Goal: Navigation & Orientation: Find specific page/section

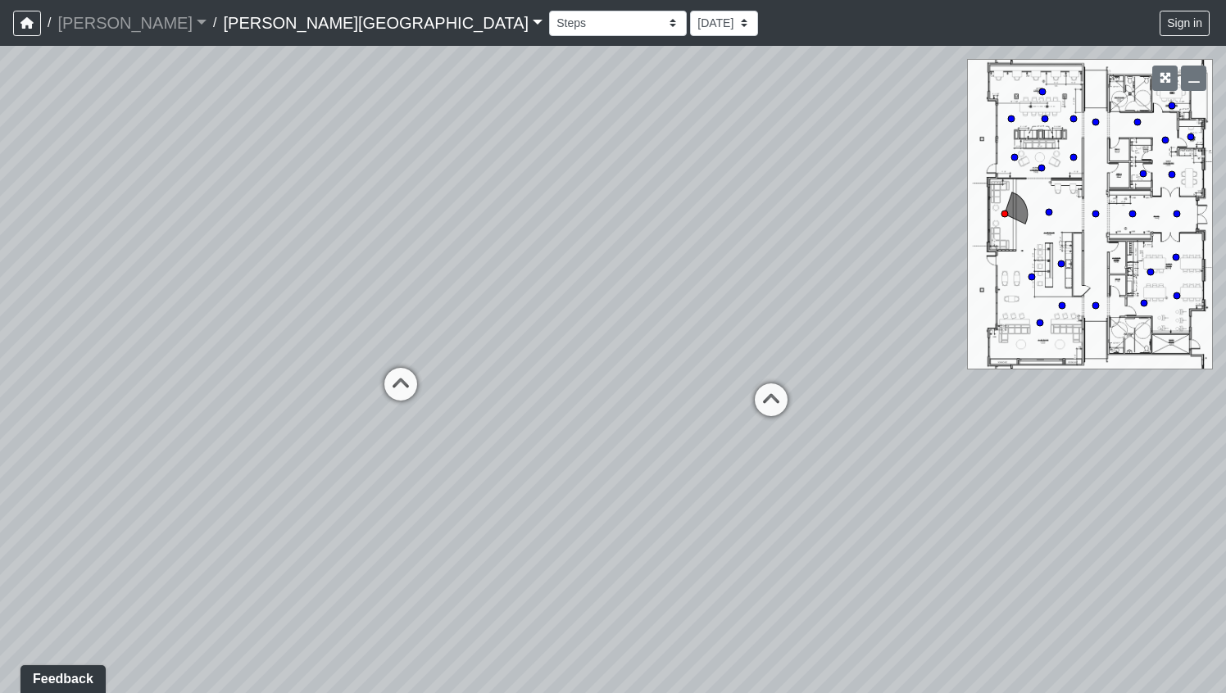
drag, startPoint x: 691, startPoint y: 431, endPoint x: 351, endPoint y: 401, distance: 340.6
click at [351, 401] on div "Loading... Clubroom - Entrance Loading... Entry - Booths Loading... Hallway 3 L…" at bounding box center [613, 369] width 1226 height 647
drag, startPoint x: 635, startPoint y: 478, endPoint x: 351, endPoint y: 368, distance: 304.0
click at [351, 368] on div "Loading... Clubroom - Entrance Loading... Entry - Booths Loading... Hallway 3 L…" at bounding box center [613, 369] width 1226 height 647
drag, startPoint x: 506, startPoint y: 404, endPoint x: 294, endPoint y: 560, distance: 263.7
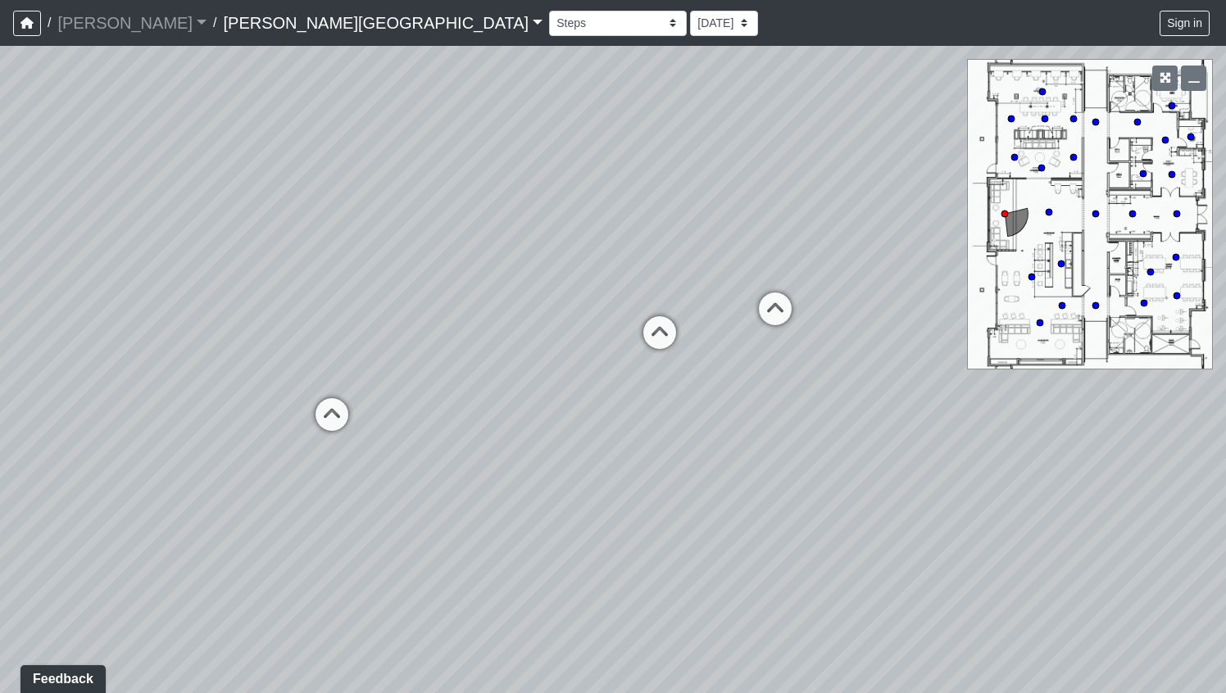
click at [294, 560] on div "Loading... Clubroom - Entrance Loading... Entry - Booths Loading... Hallway 3 L…" at bounding box center [613, 369] width 1226 height 647
drag, startPoint x: 638, startPoint y: 391, endPoint x: 710, endPoint y: 404, distance: 72.5
click at [710, 406] on div "Loading... Clubroom - Entrance Loading... Entry - Booths Loading... Hallway 3 L…" at bounding box center [613, 369] width 1226 height 647
drag, startPoint x: 427, startPoint y: 446, endPoint x: 578, endPoint y: 439, distance: 150.9
click at [588, 446] on div "Loading... Clubroom - Entrance Loading... Entry - Booths Loading... Hallway 3 L…" at bounding box center [613, 369] width 1226 height 647
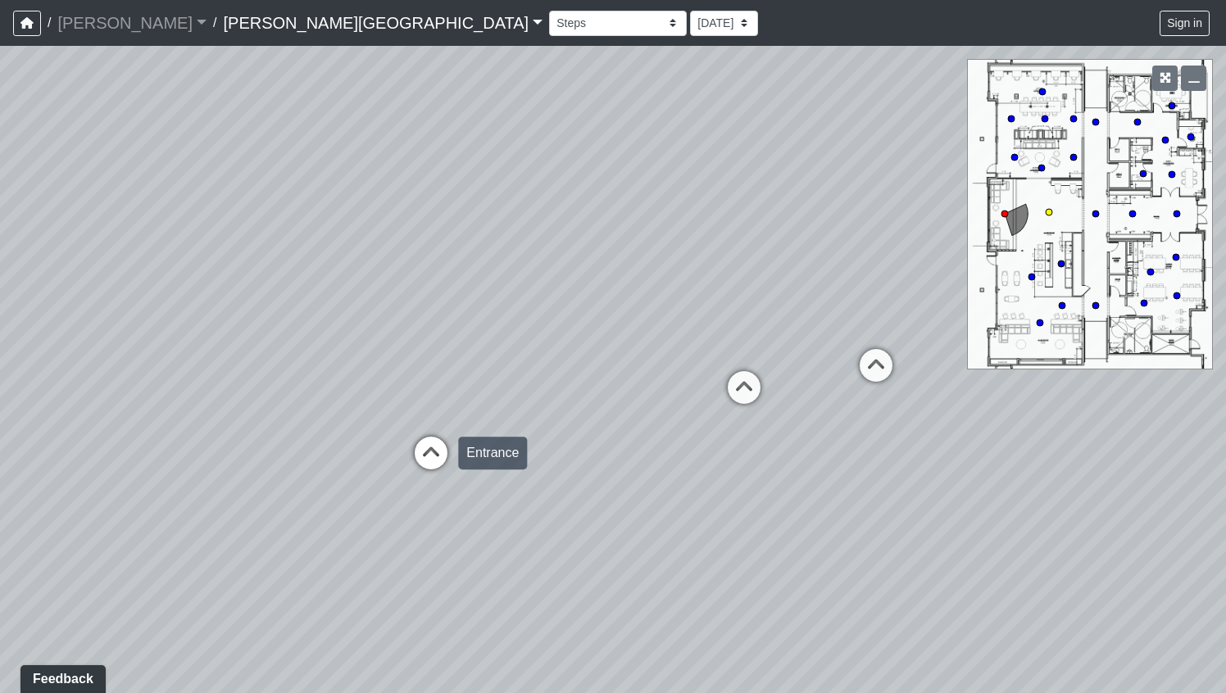
click at [421, 450] on icon at bounding box center [430, 461] width 49 height 49
drag, startPoint x: 291, startPoint y: 424, endPoint x: 670, endPoint y: 403, distance: 379.9
click at [670, 403] on div "Loading... Clubroom - Entrance Loading... Entry - Booths Loading... Hallway 3 L…" at bounding box center [613, 369] width 1226 height 647
drag, startPoint x: 329, startPoint y: 485, endPoint x: 516, endPoint y: 458, distance: 189.6
click at [523, 462] on div "Loading... Clubroom - Entrance Loading... Entry - Booths Loading... Hallway 3 L…" at bounding box center [613, 369] width 1226 height 647
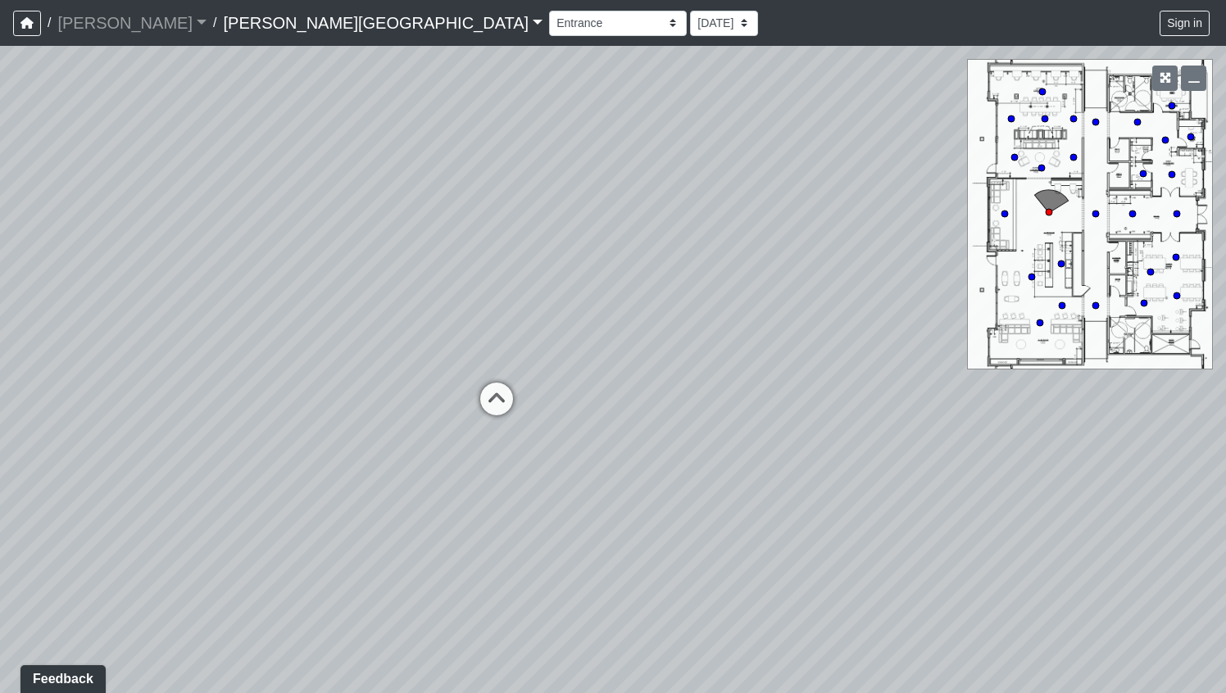
drag, startPoint x: 327, startPoint y: 363, endPoint x: 921, endPoint y: 362, distance: 594.0
click at [921, 365] on div "Loading... Clubroom - Entrance Loading... Entry - Booths Loading... Hallway 3 L…" at bounding box center [613, 369] width 1226 height 647
drag, startPoint x: 570, startPoint y: 384, endPoint x: 751, endPoint y: 452, distance: 192.7
click at [759, 459] on div "Loading... Clubroom - Entrance Loading... Entry - Booths Loading... Hallway 3 L…" at bounding box center [613, 369] width 1226 height 647
drag, startPoint x: 426, startPoint y: 483, endPoint x: 815, endPoint y: 481, distance: 389.2
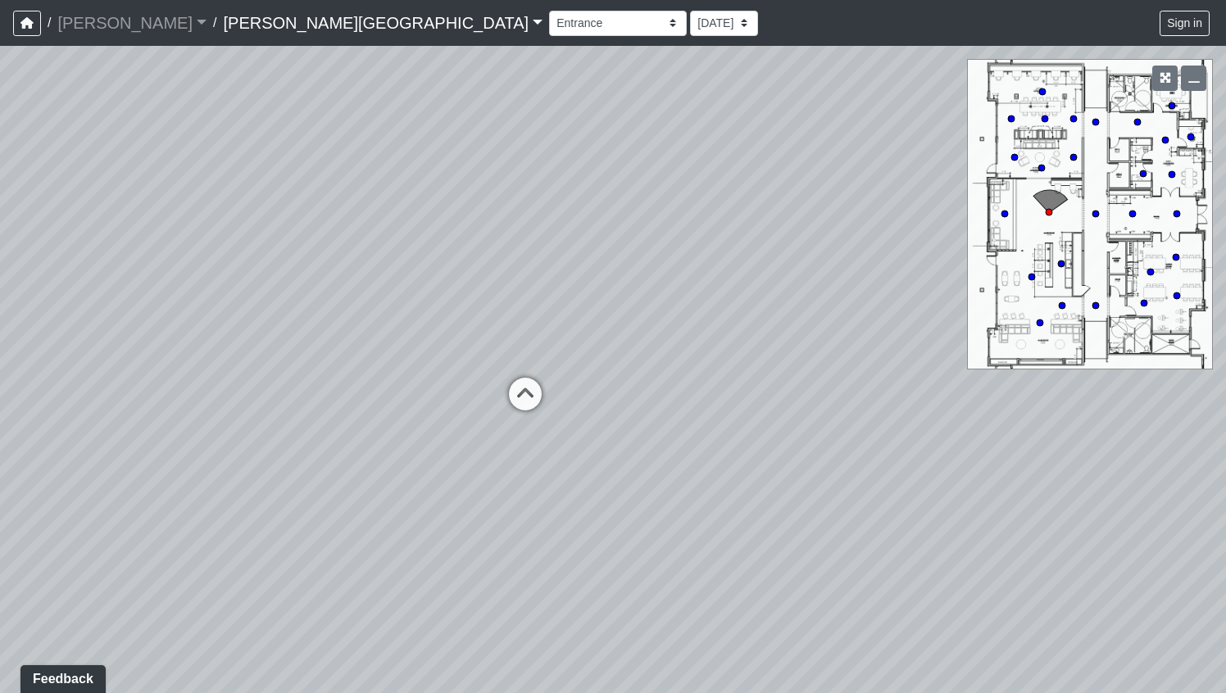
click at [814, 483] on div "Loading... Clubroom - Entrance Loading... Entry - Booths Loading... Hallway 3 L…" at bounding box center [613, 369] width 1226 height 647
drag, startPoint x: 491, startPoint y: 428, endPoint x: 731, endPoint y: 380, distance: 244.7
click at [726, 383] on div "Loading... Clubroom - Entrance Loading... Entry - Booths Loading... Hallway 3 L…" at bounding box center [613, 369] width 1226 height 647
drag, startPoint x: 613, startPoint y: 446, endPoint x: 851, endPoint y: 437, distance: 238.6
click at [846, 438] on div "Loading... Clubroom - Entrance Loading... Entry - Booths Loading... Hallway 3 L…" at bounding box center [613, 369] width 1226 height 647
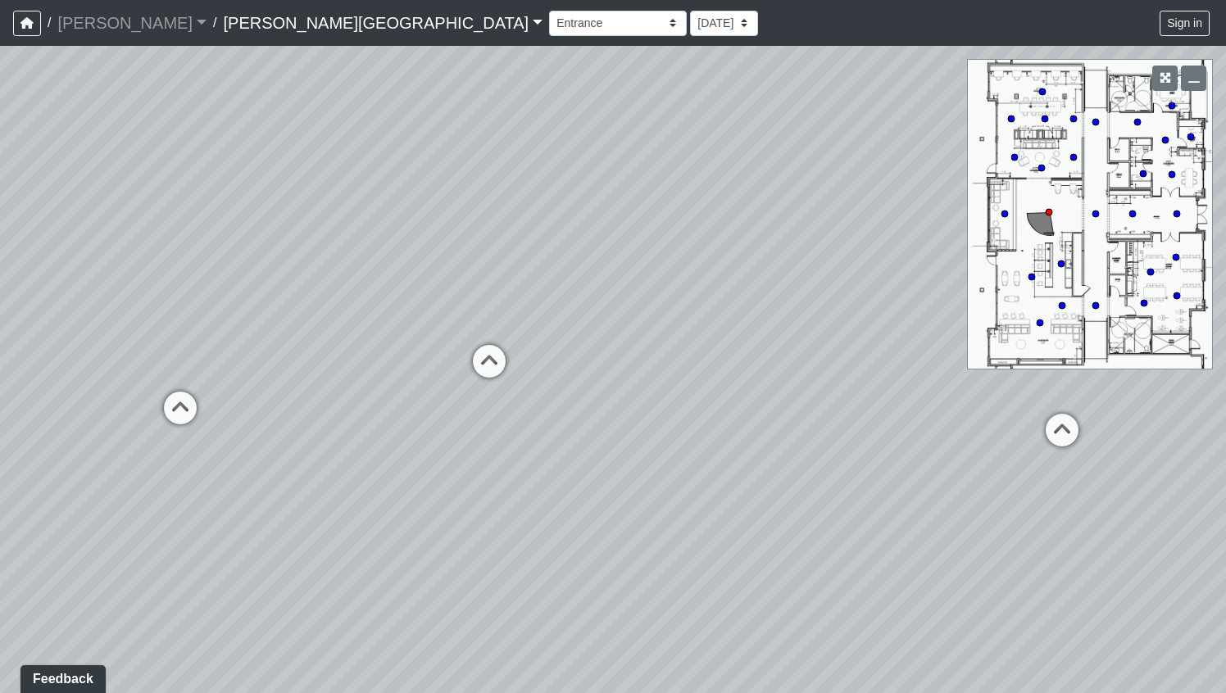
drag, startPoint x: 442, startPoint y: 284, endPoint x: 920, endPoint y: 364, distance: 485.0
click at [918, 365] on div "Loading... Clubroom - Entrance Loading... Entry - Booths Loading... Hallway 3 L…" at bounding box center [613, 369] width 1226 height 647
drag, startPoint x: 577, startPoint y: 293, endPoint x: 718, endPoint y: 302, distance: 141.2
click at [719, 305] on div "Loading... Clubroom - Entrance Loading... Entry - Booths Loading... Hallway 3 L…" at bounding box center [613, 369] width 1226 height 647
click at [474, 395] on icon at bounding box center [478, 403] width 49 height 49
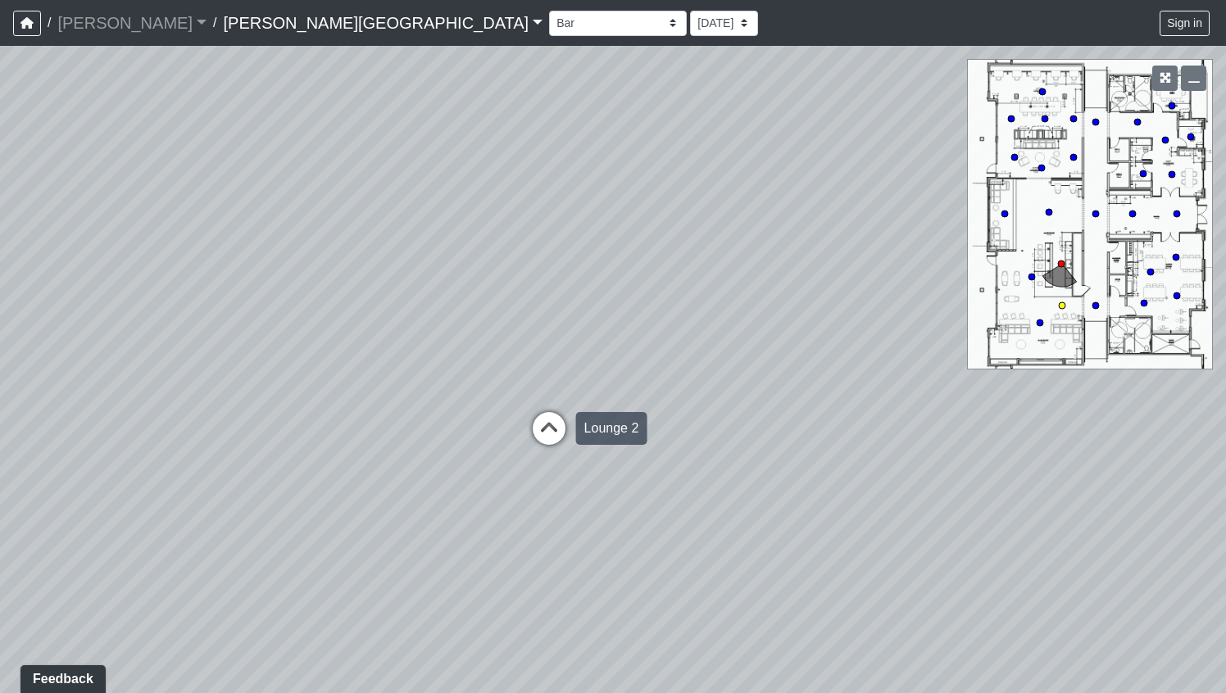
click at [545, 428] on icon at bounding box center [548, 436] width 49 height 49
drag, startPoint x: 710, startPoint y: 422, endPoint x: 218, endPoint y: 402, distance: 492.0
click at [221, 406] on div "Loading... Clubroom - Entrance Loading... Entry - Booths Loading... Hallway 3 L…" at bounding box center [613, 369] width 1226 height 647
drag, startPoint x: 681, startPoint y: 418, endPoint x: 569, endPoint y: 409, distance: 112.6
click at [569, 409] on div "Loading... Clubroom - Entrance Loading... Entry - Booths Loading... Hallway 3 L…" at bounding box center [613, 369] width 1226 height 647
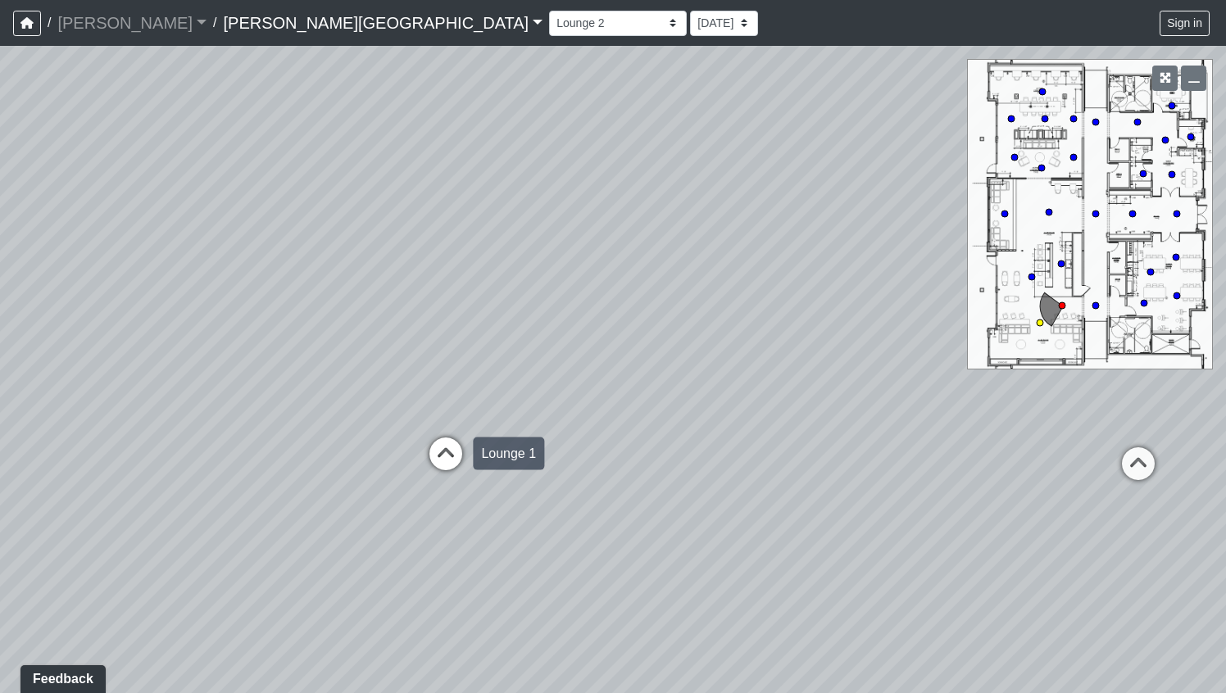
click at [440, 442] on icon at bounding box center [445, 462] width 49 height 49
drag, startPoint x: 723, startPoint y: 425, endPoint x: 481, endPoint y: 422, distance: 242.5
click at [481, 422] on div "Loading... Clubroom - Entrance Loading... Entry - Booths Loading... Hallway 3 L…" at bounding box center [613, 369] width 1226 height 647
drag, startPoint x: 727, startPoint y: 417, endPoint x: 439, endPoint y: 399, distance: 288.1
click at [439, 399] on div "Loading... Clubroom - Entrance Loading... Entry - Booths Loading... Hallway 3 L…" at bounding box center [613, 369] width 1226 height 647
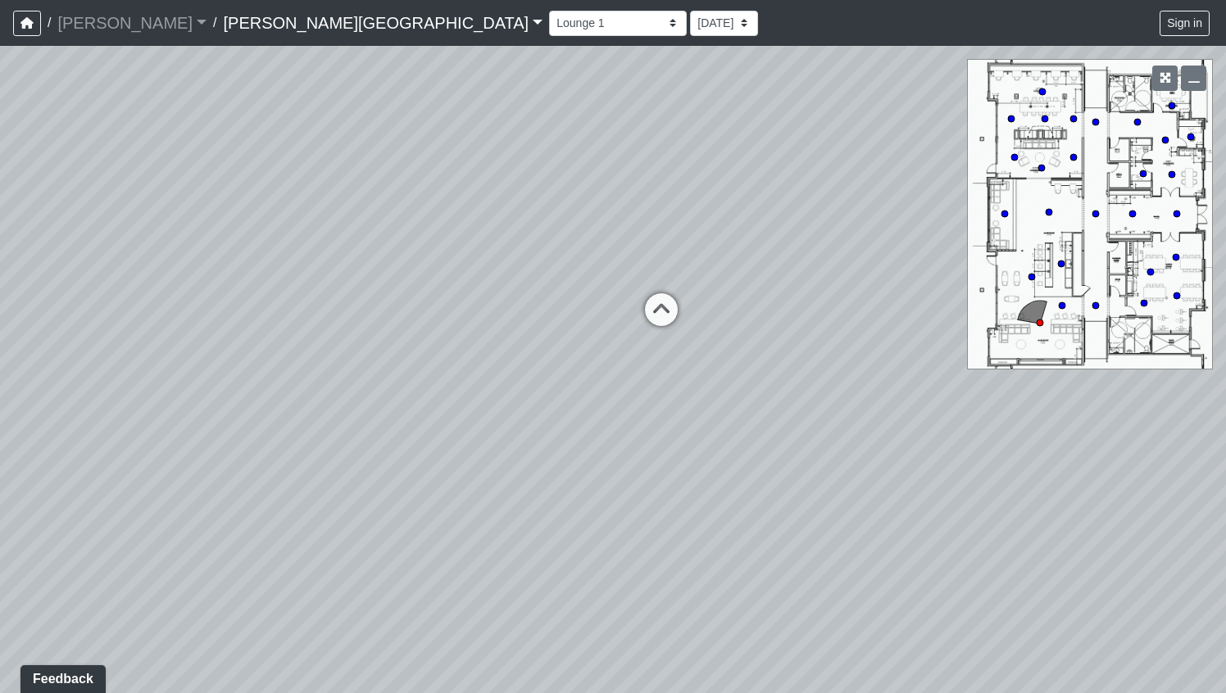
drag, startPoint x: 696, startPoint y: 409, endPoint x: 336, endPoint y: 549, distance: 386.8
click at [336, 549] on div "Loading... Clubroom - Entrance Loading... Entry - Booths Loading... Hallway 3 L…" at bounding box center [613, 369] width 1226 height 647
drag, startPoint x: 649, startPoint y: 368, endPoint x: 542, endPoint y: 404, distance: 113.2
click at [542, 404] on div "Loading... Clubroom - Entrance Loading... Entry - Booths Loading... Hallway 3 L…" at bounding box center [613, 369] width 1226 height 647
click at [488, 363] on icon at bounding box center [495, 371] width 49 height 49
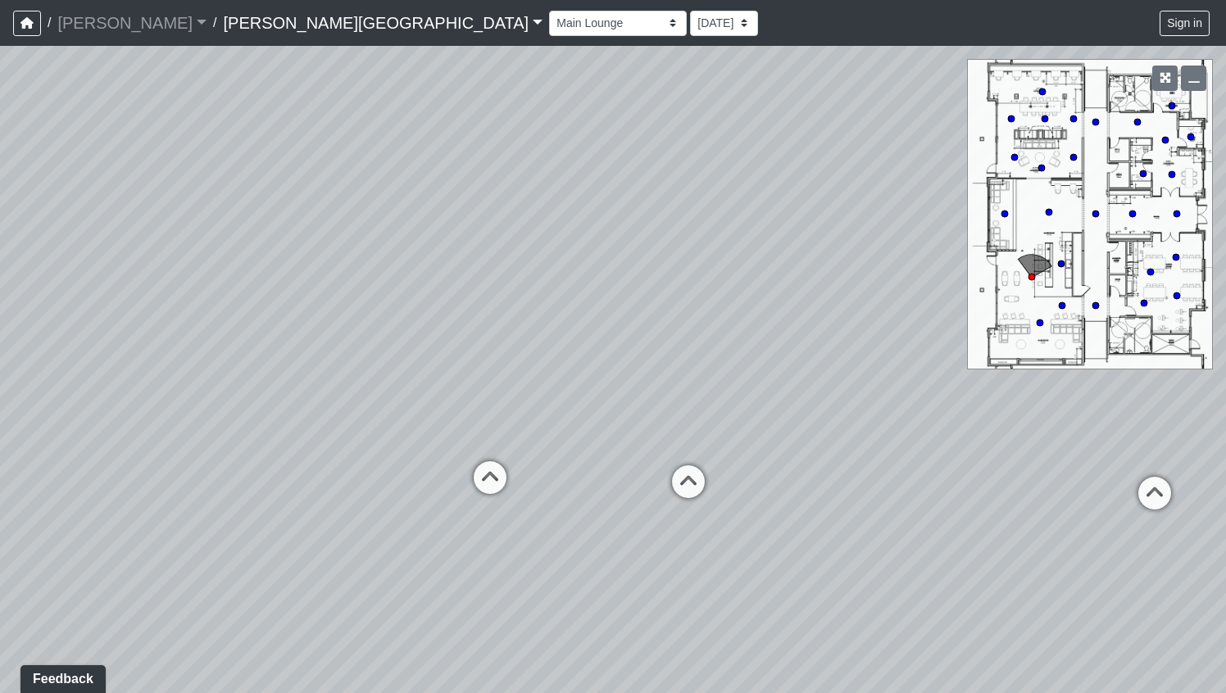
drag, startPoint x: 646, startPoint y: 407, endPoint x: 325, endPoint y: 455, distance: 323.9
click at [325, 455] on div "Loading... Clubroom - Entrance Loading... Entry - Booths Loading... Hallway 3 L…" at bounding box center [613, 369] width 1226 height 647
click at [633, 501] on icon at bounding box center [625, 506] width 49 height 49
drag, startPoint x: 688, startPoint y: 497, endPoint x: 180, endPoint y: 494, distance: 508.0
click at [181, 495] on div "Loading... Clubroom - Entrance Loading... Entry - Booths Loading... Hallway 3 L…" at bounding box center [613, 369] width 1226 height 647
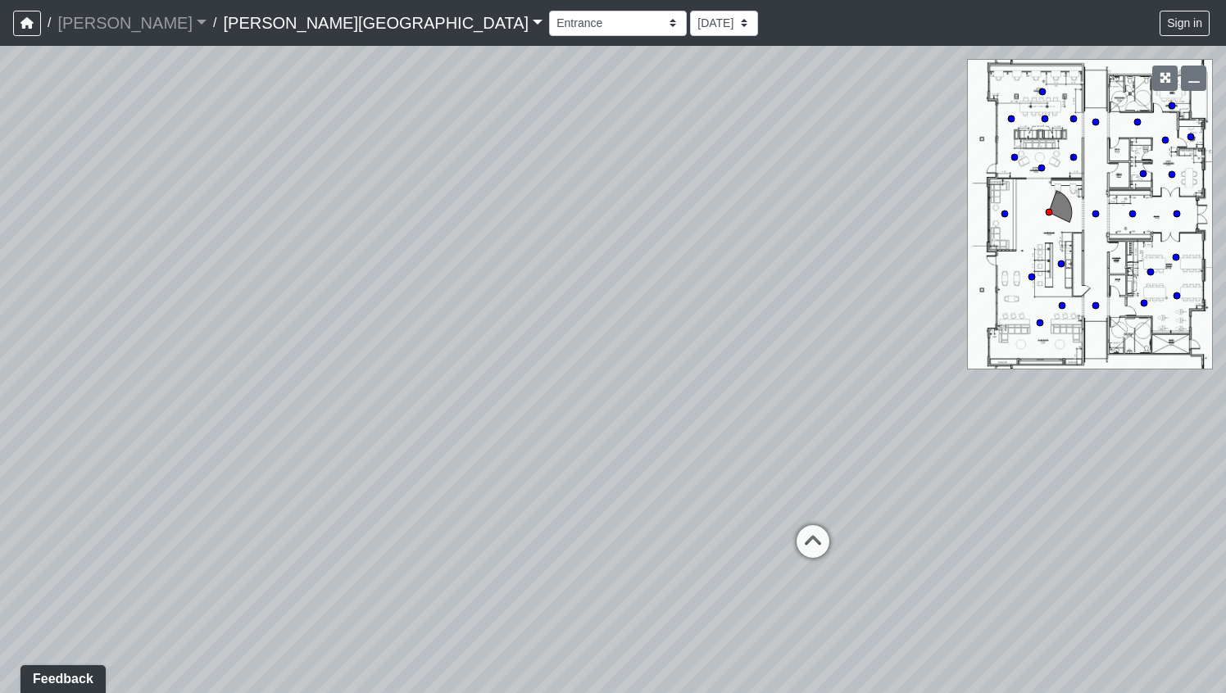
drag, startPoint x: 561, startPoint y: 503, endPoint x: 302, endPoint y: 493, distance: 259.9
click at [307, 495] on div "Loading... Clubroom - Entrance Loading... Entry - Booths Loading... Hallway 3 L…" at bounding box center [613, 369] width 1226 height 647
click at [619, 507] on icon at bounding box center [607, 518] width 49 height 49
click at [587, 551] on icon at bounding box center [583, 556] width 49 height 49
click at [587, 406] on icon at bounding box center [581, 409] width 49 height 49
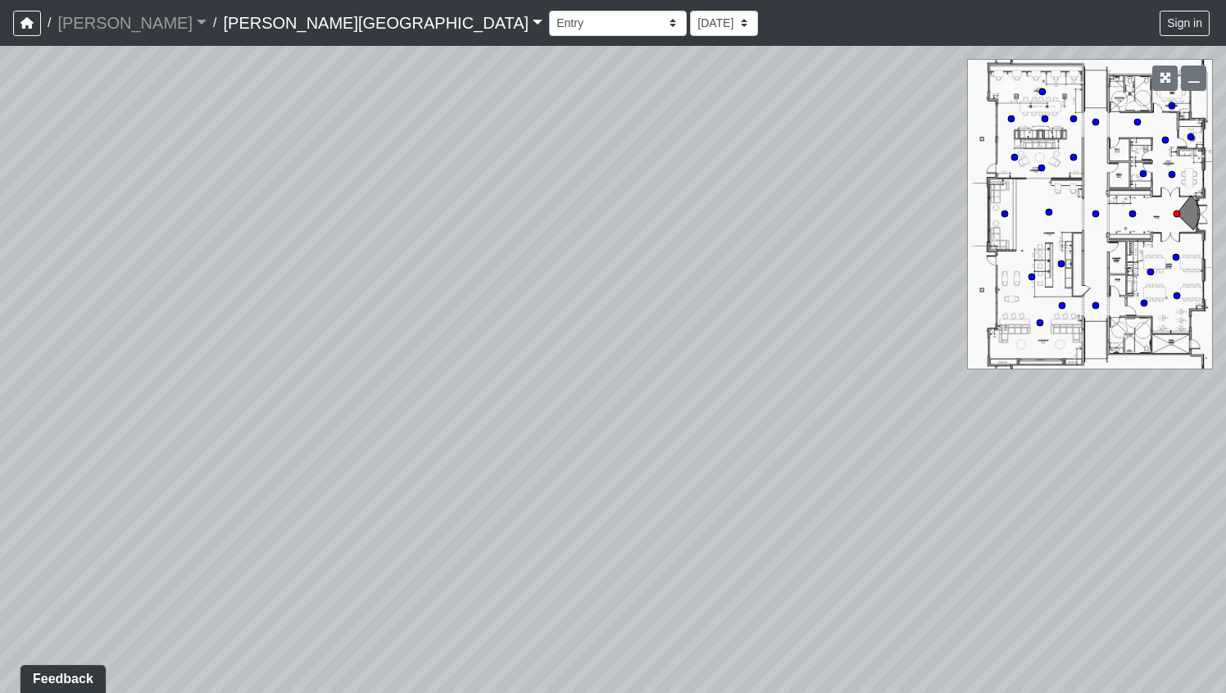
drag, startPoint x: 471, startPoint y: 456, endPoint x: 896, endPoint y: 294, distance: 454.8
click at [896, 294] on div "Loading... Clubroom - Entrance Loading... Entry - Booths Loading... Hallway 3 L…" at bounding box center [613, 369] width 1226 height 647
drag, startPoint x: 354, startPoint y: 341, endPoint x: 957, endPoint y: 359, distance: 603.3
click at [957, 359] on div "Loading... Clubroom - Entrance Loading... Entry - Booths Loading... Hallway 3 L…" at bounding box center [613, 369] width 1226 height 647
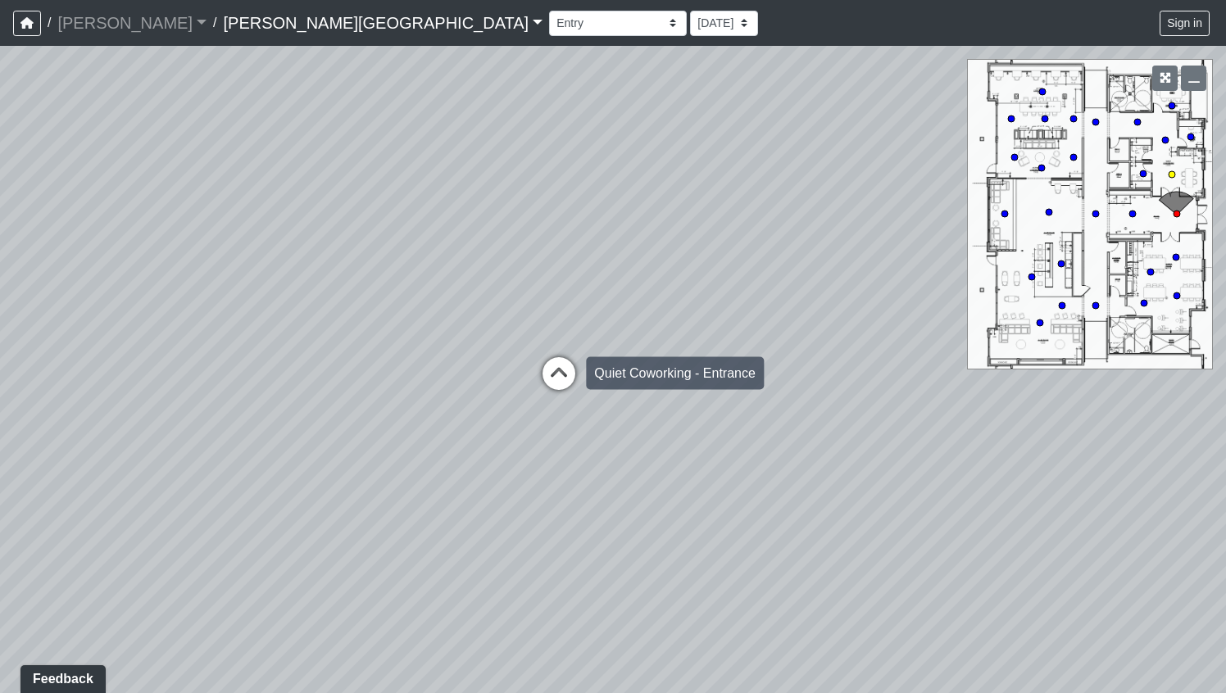
click at [545, 358] on icon at bounding box center [558, 381] width 49 height 49
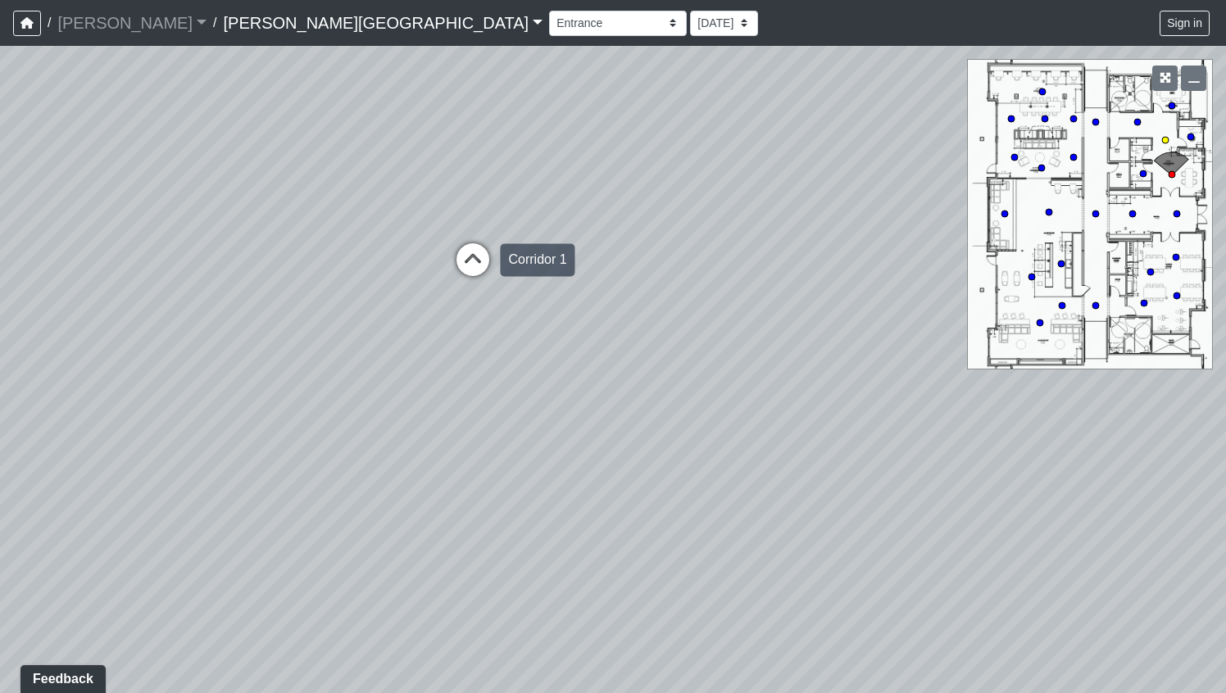
click at [485, 278] on icon at bounding box center [472, 267] width 49 height 49
drag, startPoint x: 390, startPoint y: 424, endPoint x: 1036, endPoint y: -26, distance: 787.5
click at [1036, 0] on html "/ [PERSON_NAME] Loading... / [PERSON_NAME][GEOGRAPHIC_DATA][PERSON_NAME] Loadin…" at bounding box center [613, 346] width 1226 height 693
drag, startPoint x: 329, startPoint y: 158, endPoint x: 972, endPoint y: 633, distance: 799.0
click at [981, 599] on div "Loading... Clubroom - Entrance Loading... Entry - Booths Loading... Hallway 3 L…" at bounding box center [613, 369] width 1226 height 647
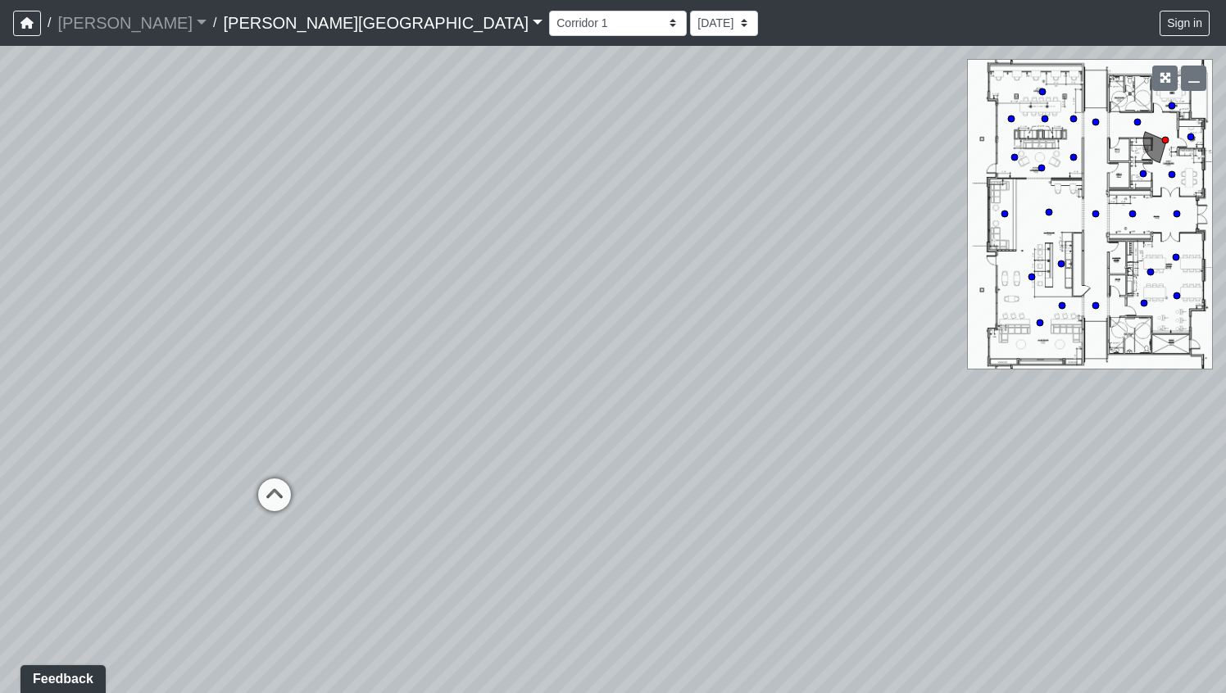
drag, startPoint x: 688, startPoint y: 491, endPoint x: 576, endPoint y: 358, distance: 173.8
click at [576, 358] on div "Loading... Clubroom - Entrance Loading... Entry - Booths Loading... Hallway 3 L…" at bounding box center [613, 369] width 1226 height 647
click at [270, 498] on icon at bounding box center [274, 502] width 49 height 49
drag, startPoint x: 608, startPoint y: 525, endPoint x: 321, endPoint y: 175, distance: 452.4
click at [321, 175] on div "Loading... Clubroom - Entrance Loading... Entry - Booths Loading... Hallway 3 L…" at bounding box center [613, 369] width 1226 height 647
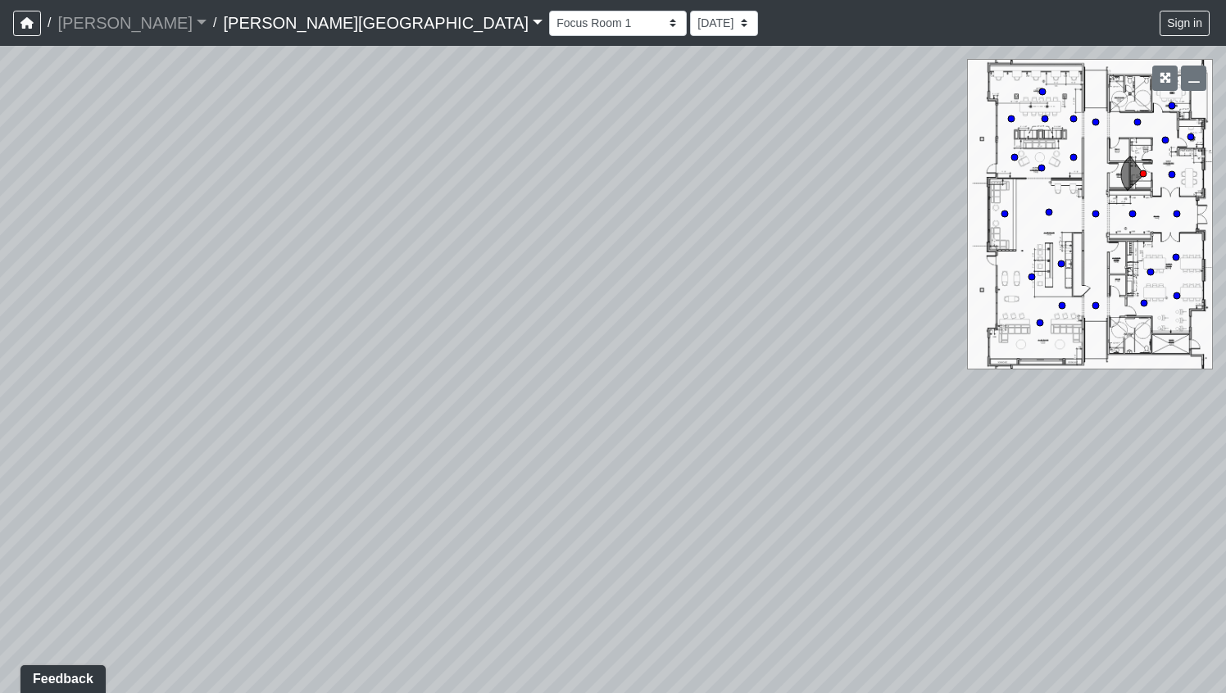
drag, startPoint x: 681, startPoint y: 279, endPoint x: 27, endPoint y: 97, distance: 678.9
click at [27, 97] on div "Loading... Clubroom - Entrance Loading... Entry - Booths Loading... Hallway 3 L…" at bounding box center [613, 369] width 1226 height 647
drag, startPoint x: 573, startPoint y: 189, endPoint x: 0, endPoint y: 376, distance: 602.4
click at [0, 376] on div "Loading... Clubroom - Entrance Loading... Entry - Booths Loading... Hallway 3 L…" at bounding box center [613, 369] width 1226 height 647
drag, startPoint x: 536, startPoint y: 334, endPoint x: 199, endPoint y: 516, distance: 382.7
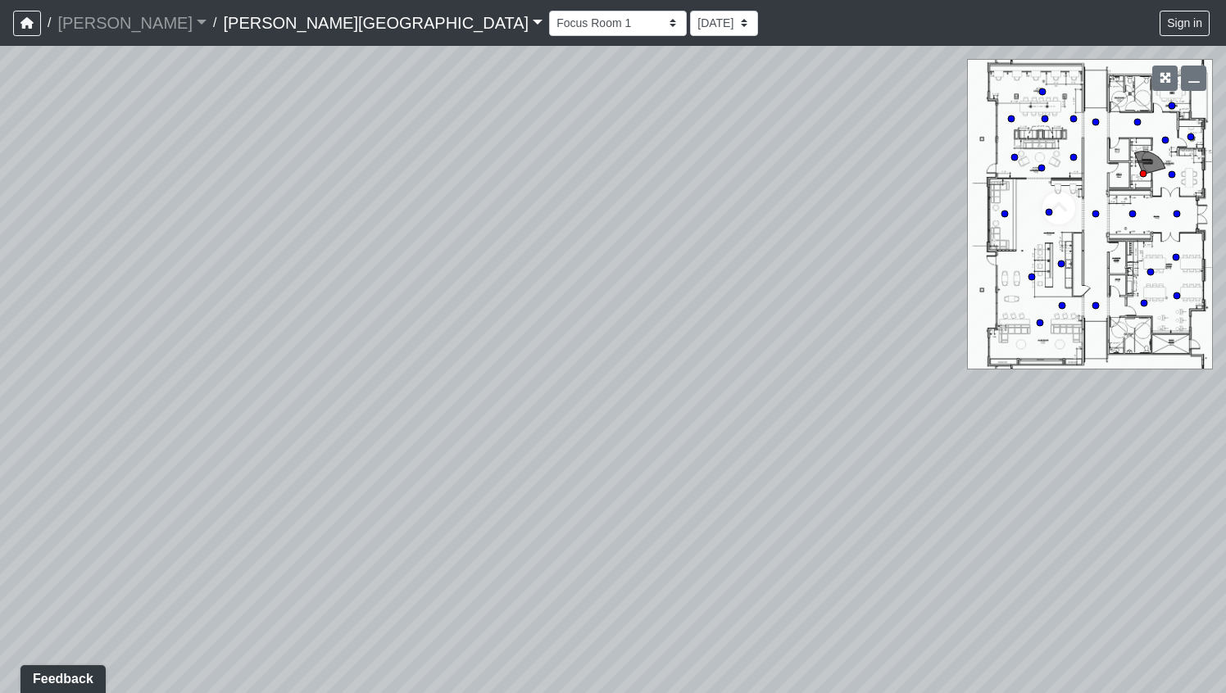
click at [199, 516] on div "Loading... Clubroom - Entrance Loading... Entry - Booths Loading... Hallway 3 L…" at bounding box center [613, 369] width 1226 height 647
click at [752, 356] on icon at bounding box center [748, 357] width 49 height 49
drag, startPoint x: 488, startPoint y: 410, endPoint x: 1023, endPoint y: 346, distance: 538.1
click at [1019, 349] on div "Loading... Clubroom - Entrance Loading... Entry - Booths Loading... Hallway 3 L…" at bounding box center [613, 369] width 1226 height 647
click at [447, 285] on icon at bounding box center [440, 300] width 49 height 49
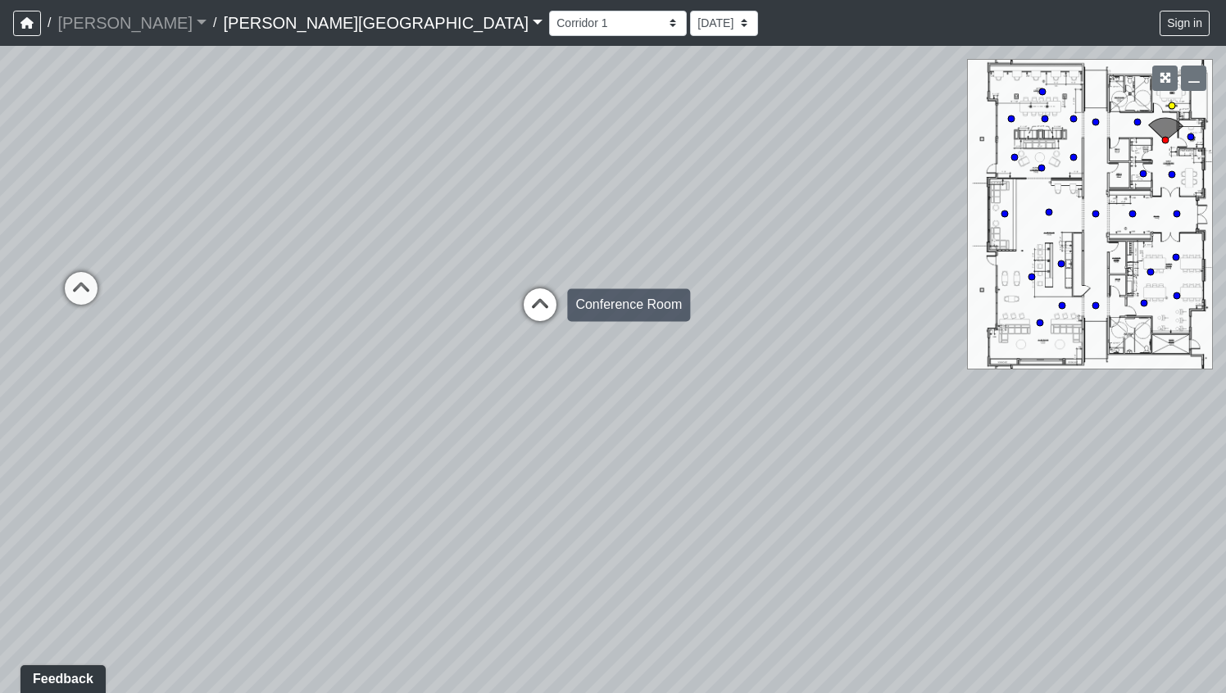
click at [527, 311] on icon at bounding box center [539, 312] width 49 height 49
drag, startPoint x: 307, startPoint y: 557, endPoint x: 1036, endPoint y: 261, distance: 786.5
click at [1023, 262] on div "Loading... Clubroom - Entrance Loading... Entry - Booths Loading... Hallway 3 L…" at bounding box center [613, 369] width 1226 height 647
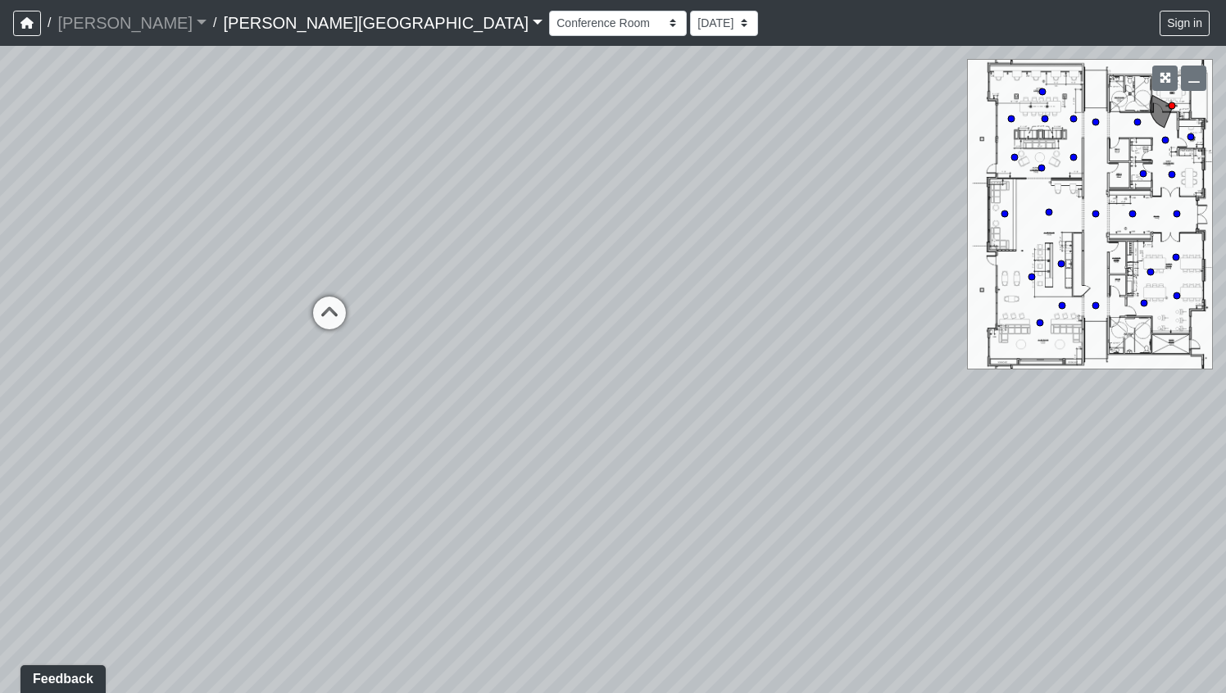
drag, startPoint x: 426, startPoint y: 238, endPoint x: 737, endPoint y: 530, distance: 426.0
click at [737, 530] on div "Loading... Clubroom - Entrance Loading... Entry - Booths Loading... Hallway 3 L…" at bounding box center [613, 369] width 1226 height 647
click at [326, 321] on icon at bounding box center [329, 321] width 49 height 49
drag, startPoint x: 669, startPoint y: 379, endPoint x: 235, endPoint y: 417, distance: 435.1
click at [235, 417] on div "Loading... Clubroom - Entrance Loading... Entry - Booths Loading... Hallway 3 L…" at bounding box center [613, 369] width 1226 height 647
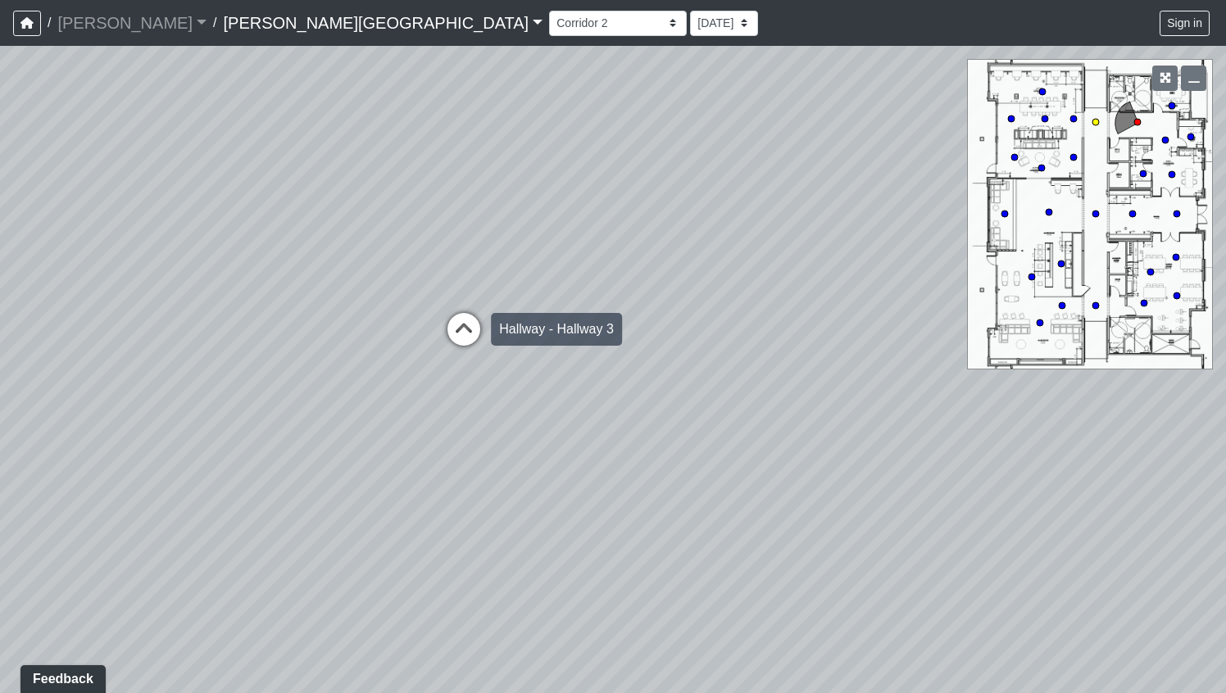
click at [467, 331] on icon at bounding box center [463, 337] width 49 height 49
drag, startPoint x: 410, startPoint y: 405, endPoint x: 1022, endPoint y: 242, distance: 632.6
click at [1017, 242] on div "Loading... Clubroom - Entrance Loading... Entry - Booths Loading... Hallway 3 L…" at bounding box center [613, 369] width 1226 height 647
drag, startPoint x: 374, startPoint y: 310, endPoint x: 783, endPoint y: 461, distance: 436.0
click at [783, 461] on div "Loading... Clubroom - Entrance Loading... Entry - Booths Loading... Hallway 3 L…" at bounding box center [613, 369] width 1226 height 647
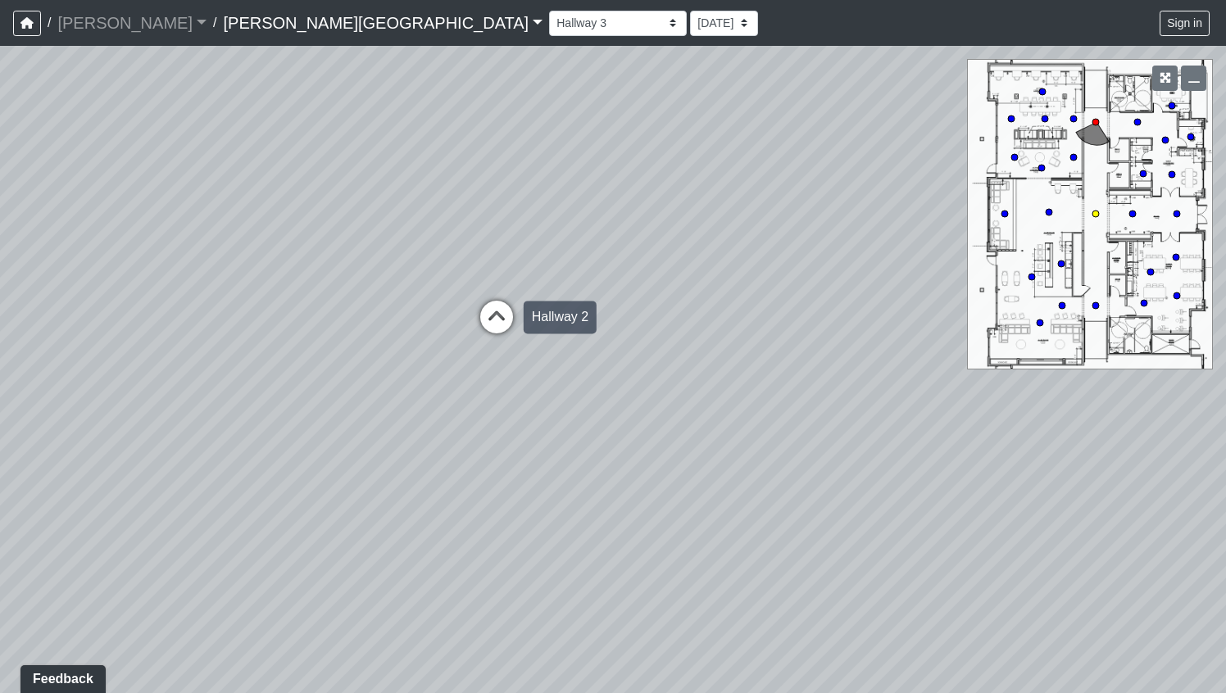
click at [478, 315] on icon at bounding box center [496, 325] width 49 height 49
drag, startPoint x: 704, startPoint y: 434, endPoint x: 203, endPoint y: 102, distance: 601.1
click at [206, 102] on div "Loading... Clubroom - Entrance Loading... Entry - Booths Loading... Hallway 3 L…" at bounding box center [613, 369] width 1226 height 647
drag, startPoint x: 571, startPoint y: 156, endPoint x: 79, endPoint y: 376, distance: 538.7
click at [28, 392] on div "Loading... Clubroom - Entrance Loading... Entry - Booths Loading... Hallway 3 L…" at bounding box center [613, 369] width 1226 height 647
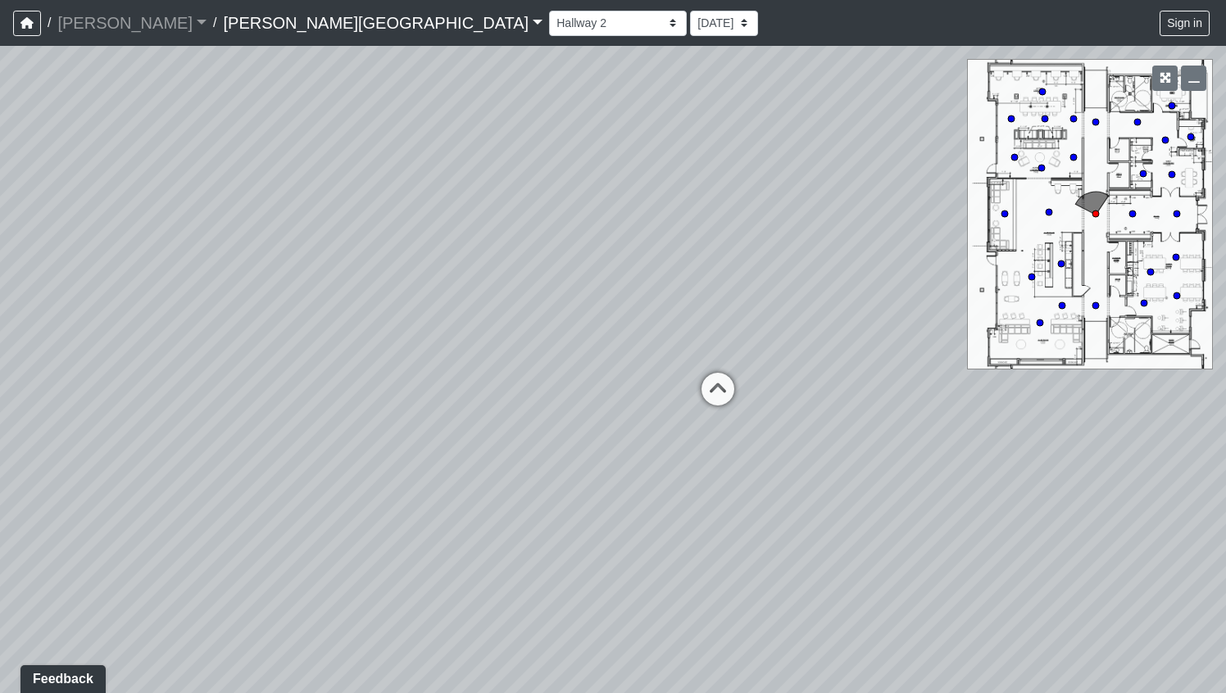
drag, startPoint x: 669, startPoint y: 274, endPoint x: 321, endPoint y: 355, distance: 357.4
click at [323, 356] on div "Loading... Clubroom - Entrance Loading... Entry - Booths Loading... Hallway 3 L…" at bounding box center [613, 369] width 1226 height 647
drag, startPoint x: 574, startPoint y: 358, endPoint x: 862, endPoint y: 278, distance: 299.4
click at [862, 279] on div "Loading... Clubroom - Entrance Loading... Entry - Booths Loading... Hallway 3 L…" at bounding box center [613, 369] width 1226 height 647
drag, startPoint x: 401, startPoint y: 339, endPoint x: 782, endPoint y: 294, distance: 384.5
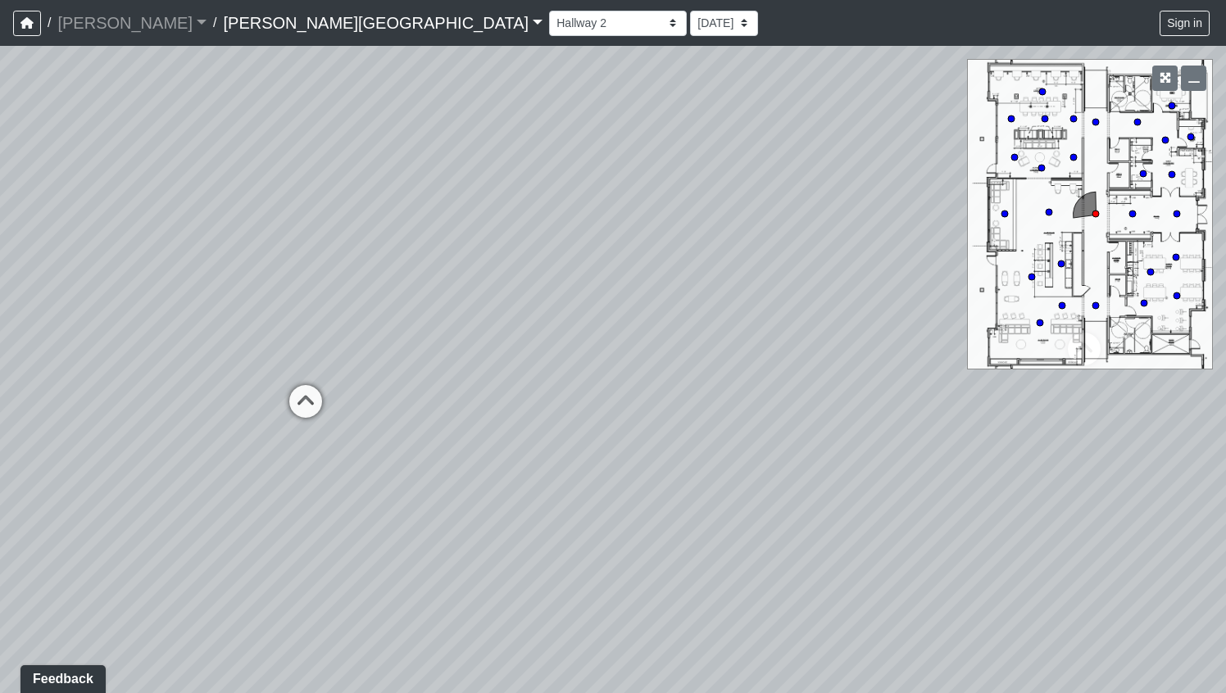
click at [780, 296] on div "Loading... Clubroom - Entrance Loading... Entry - Booths Loading... Hallway 3 L…" at bounding box center [613, 369] width 1226 height 647
drag, startPoint x: 357, startPoint y: 419, endPoint x: 1169, endPoint y: 306, distance: 819.7
click at [1169, 306] on div "Loading... Clubroom - Entrance Loading... Entry - Booths Loading... Hallway 3 L…" at bounding box center [613, 369] width 1226 height 647
drag, startPoint x: 1161, startPoint y: 300, endPoint x: 671, endPoint y: 436, distance: 508.5
click at [671, 436] on div "Loading... Clubroom - Entrance Loading... Entry - Booths Loading... Hallway 3 L…" at bounding box center [613, 369] width 1226 height 647
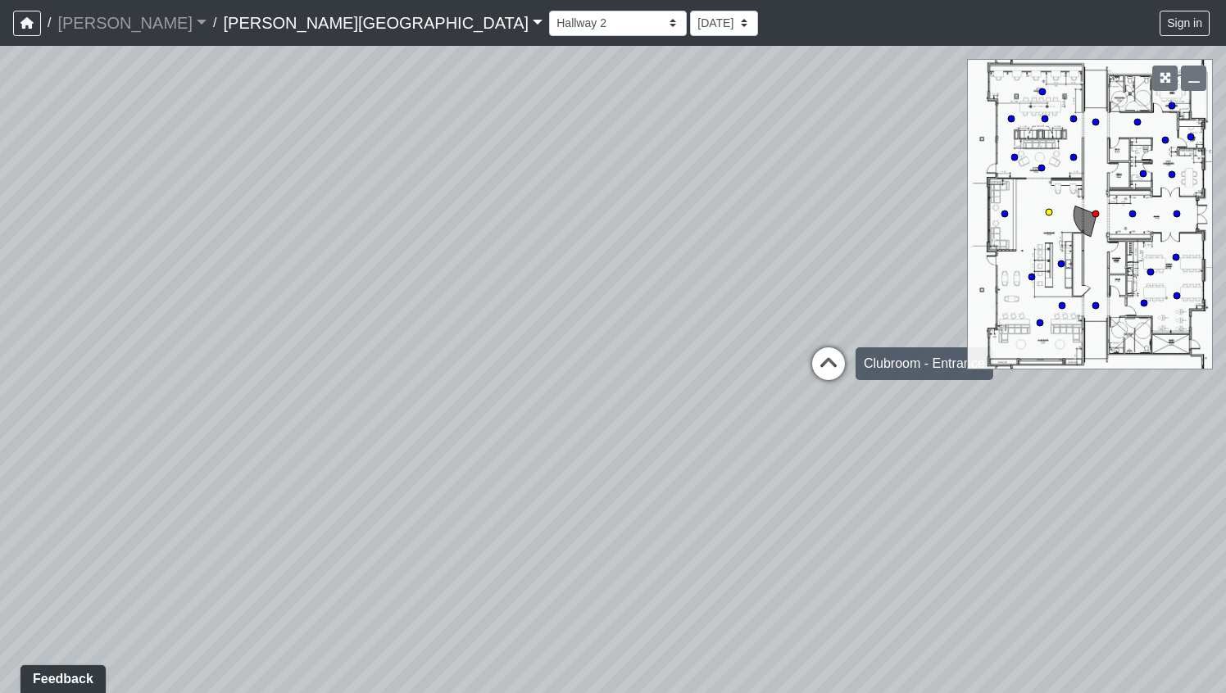
click at [830, 351] on icon at bounding box center [828, 371] width 49 height 49
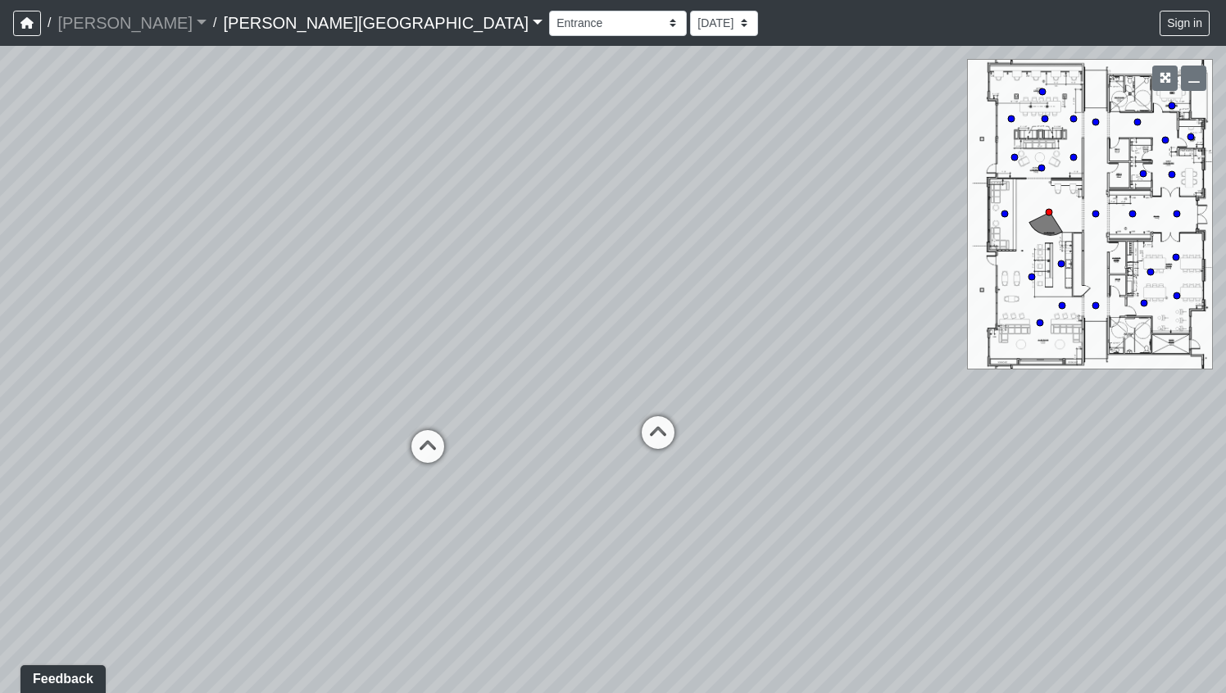
drag, startPoint x: 292, startPoint y: 548, endPoint x: 833, endPoint y: 692, distance: 560.2
click at [835, 692] on div "Loading... Clubroom - Entrance Loading... Entry - Booths Loading... Hallway 3 L…" at bounding box center [613, 369] width 1226 height 647
drag, startPoint x: 763, startPoint y: 606, endPoint x: 715, endPoint y: 433, distance: 180.1
click at [715, 433] on div "Loading... Clubroom - Entrance Loading... Entry - Booths Loading... Hallway 3 L…" at bounding box center [613, 369] width 1226 height 647
click at [639, 298] on icon at bounding box center [643, 312] width 49 height 49
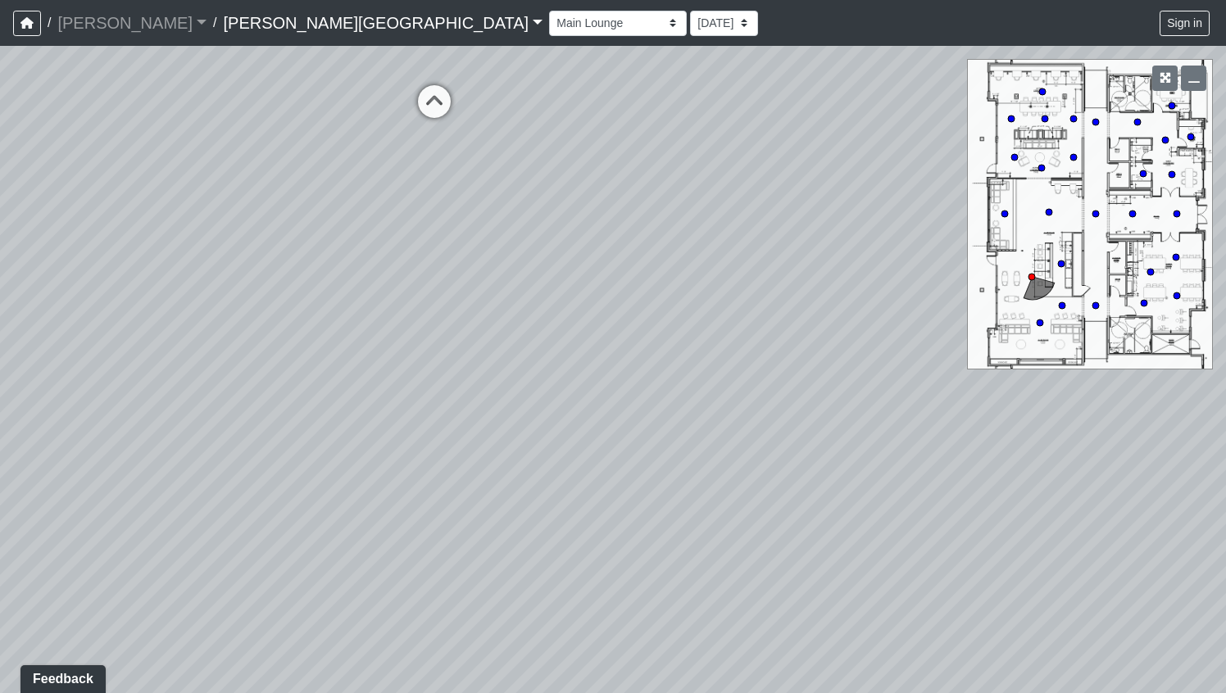
drag, startPoint x: 423, startPoint y: 547, endPoint x: 912, endPoint y: 265, distance: 564.5
click at [912, 265] on div "Loading... Clubroom - Entrance Loading... Entry - Booths Loading... Hallway 3 L…" at bounding box center [613, 369] width 1226 height 647
drag, startPoint x: 501, startPoint y: 471, endPoint x: 863, endPoint y: 442, distance: 363.3
click at [850, 442] on div "Loading... Clubroom - Entrance Loading... Entry - Booths Loading... Hallway 3 L…" at bounding box center [613, 369] width 1226 height 647
drag, startPoint x: 512, startPoint y: 418, endPoint x: 724, endPoint y: 492, distance: 224.9
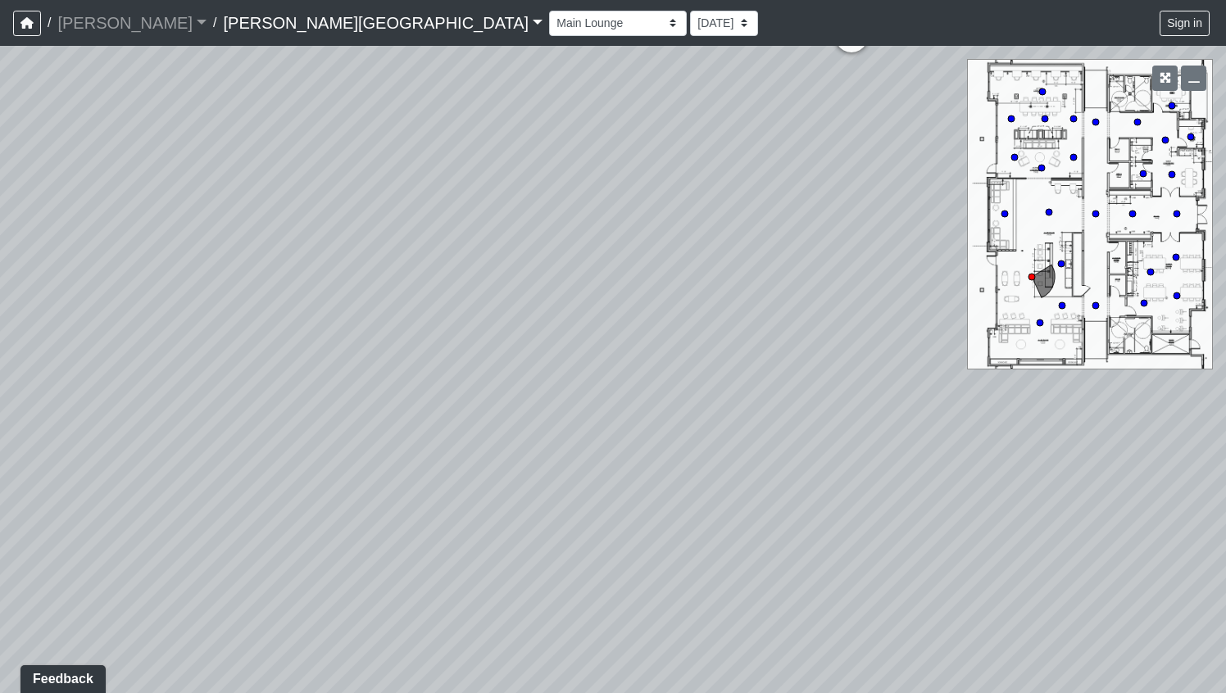
click at [710, 478] on div "Loading... Clubroom - Entrance Loading... Entry - Booths Loading... Hallway 3 L…" at bounding box center [613, 369] width 1226 height 647
drag, startPoint x: 701, startPoint y: 465, endPoint x: 695, endPoint y: 370, distance: 95.3
click at [695, 370] on div "Loading... Clubroom - Entrance Loading... Entry - Booths Loading... Hallway 3 L…" at bounding box center [613, 369] width 1226 height 647
drag, startPoint x: 595, startPoint y: 342, endPoint x: 592, endPoint y: 588, distance: 246.6
click at [596, 587] on div "Loading... Clubroom - Entrance Loading... Entry - Booths Loading... Hallway 3 L…" at bounding box center [613, 369] width 1226 height 647
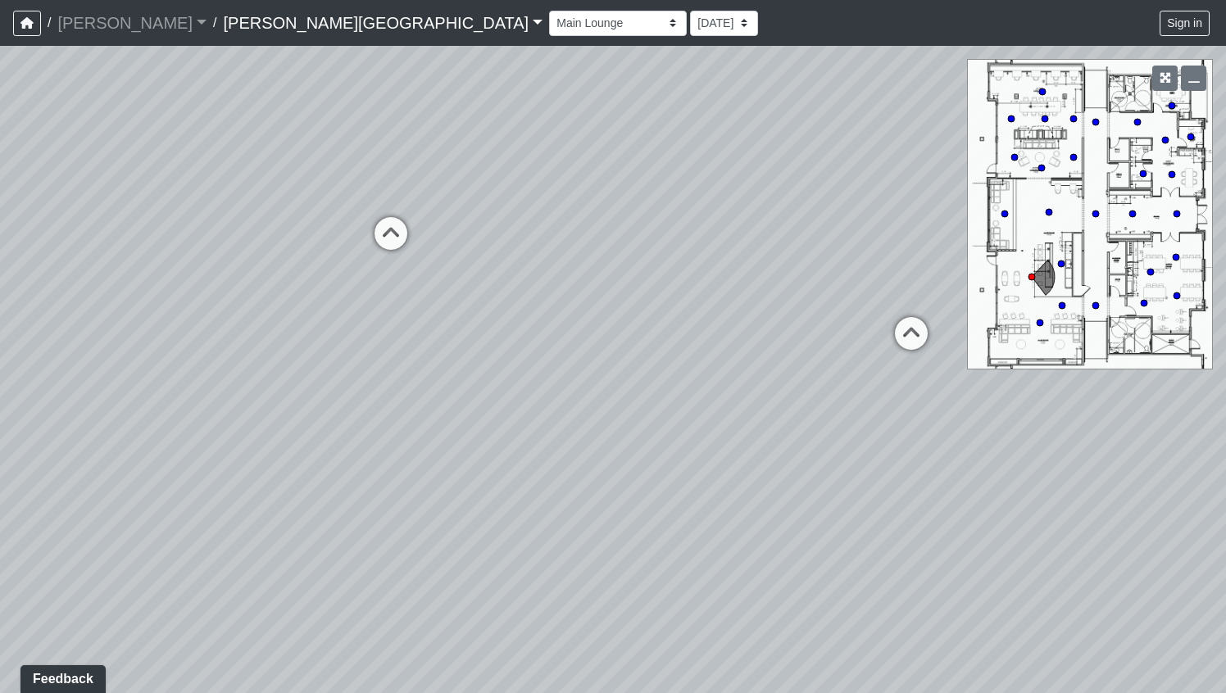
drag, startPoint x: 574, startPoint y: 329, endPoint x: 952, endPoint y: 455, distance: 398.7
click at [945, 452] on div "Loading... Clubroom - Entrance Loading... Entry - Booths Loading... Hallway 3 L…" at bounding box center [613, 369] width 1226 height 647
drag, startPoint x: 355, startPoint y: 451, endPoint x: 711, endPoint y: 331, distance: 376.2
click at [712, 333] on div "Loading... Clubroom - Entrance Loading... Entry - Booths Loading... Hallway 3 L…" at bounding box center [613, 369] width 1226 height 647
drag, startPoint x: 484, startPoint y: 303, endPoint x: 19, endPoint y: 364, distance: 469.3
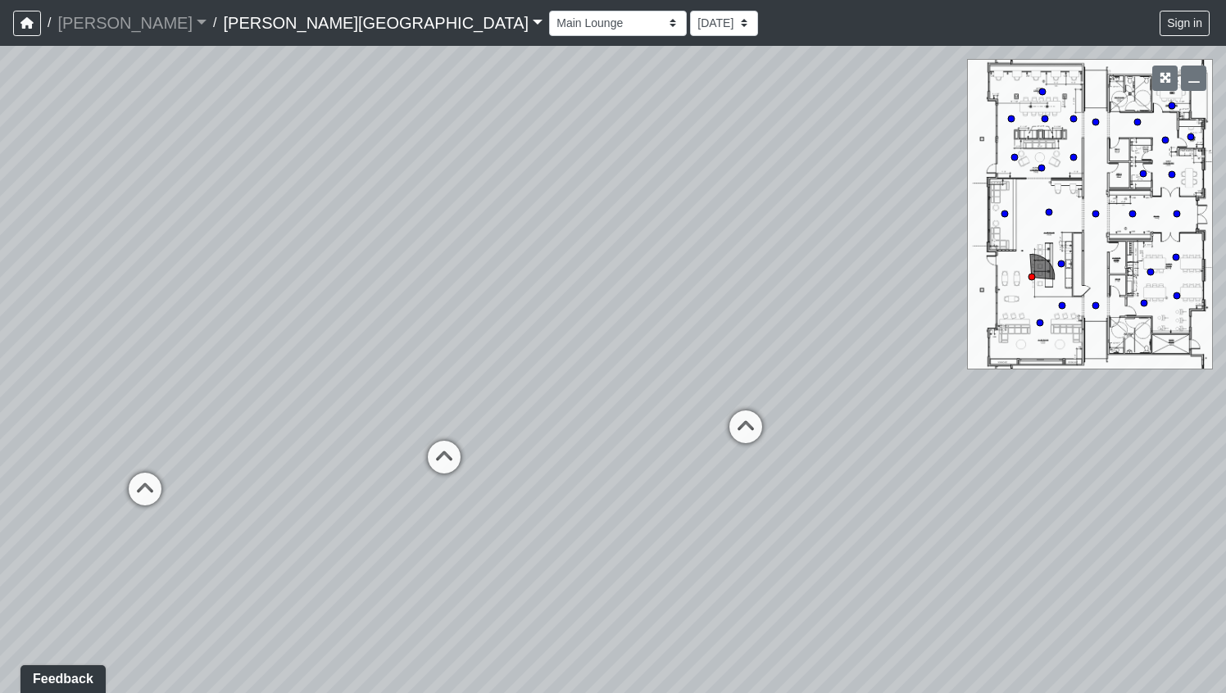
click at [19, 364] on div "Loading... Clubroom - Entrance Loading... Entry - Booths Loading... Hallway 3 L…" at bounding box center [613, 369] width 1226 height 647
drag, startPoint x: 346, startPoint y: 326, endPoint x: 0, endPoint y: 403, distance: 354.2
click at [0, 403] on div "Loading... Clubroom - Entrance Loading... Entry - Booths Loading... Hallway 3 L…" at bounding box center [613, 369] width 1226 height 647
drag, startPoint x: 399, startPoint y: 349, endPoint x: 131, endPoint y: 390, distance: 271.0
click at [131, 390] on div "Loading... Clubroom - Entrance Loading... Entry - Booths Loading... Hallway 3 L…" at bounding box center [613, 369] width 1226 height 647
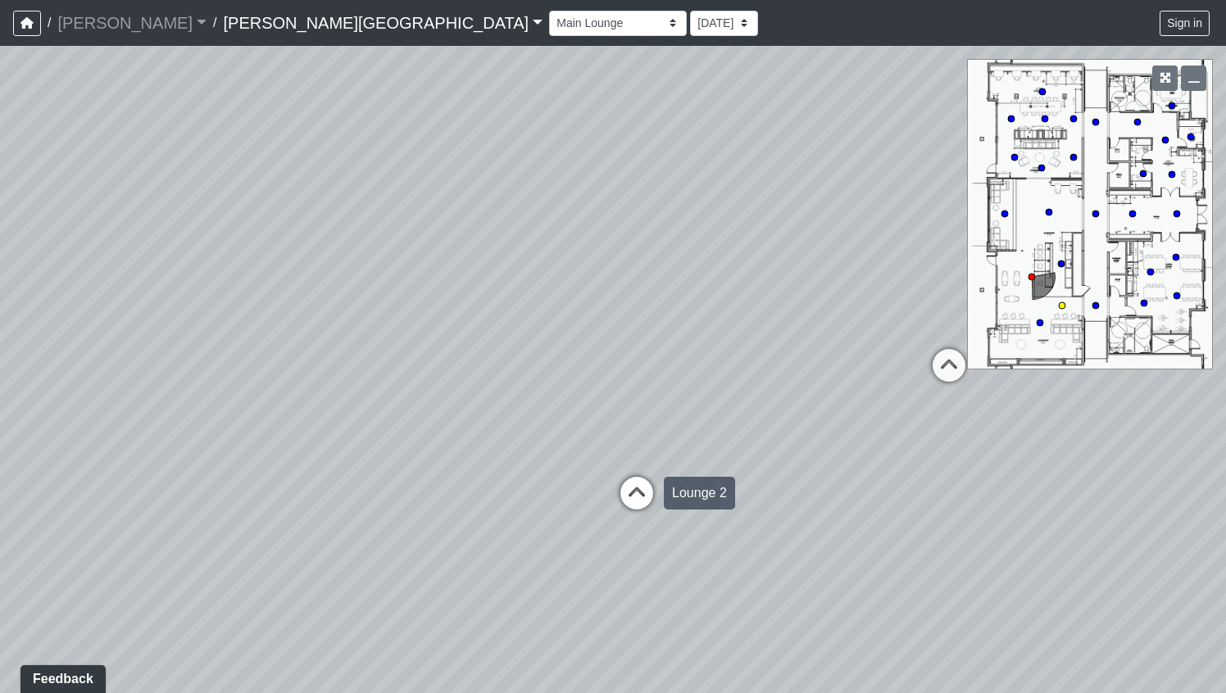
click at [622, 493] on icon at bounding box center [636, 501] width 49 height 49
drag, startPoint x: 391, startPoint y: 463, endPoint x: 561, endPoint y: 469, distance: 170.5
click at [565, 447] on div "Loading... Clubroom - Entrance Loading... Entry - Booths Loading... Hallway 3 L…" at bounding box center [613, 369] width 1226 height 647
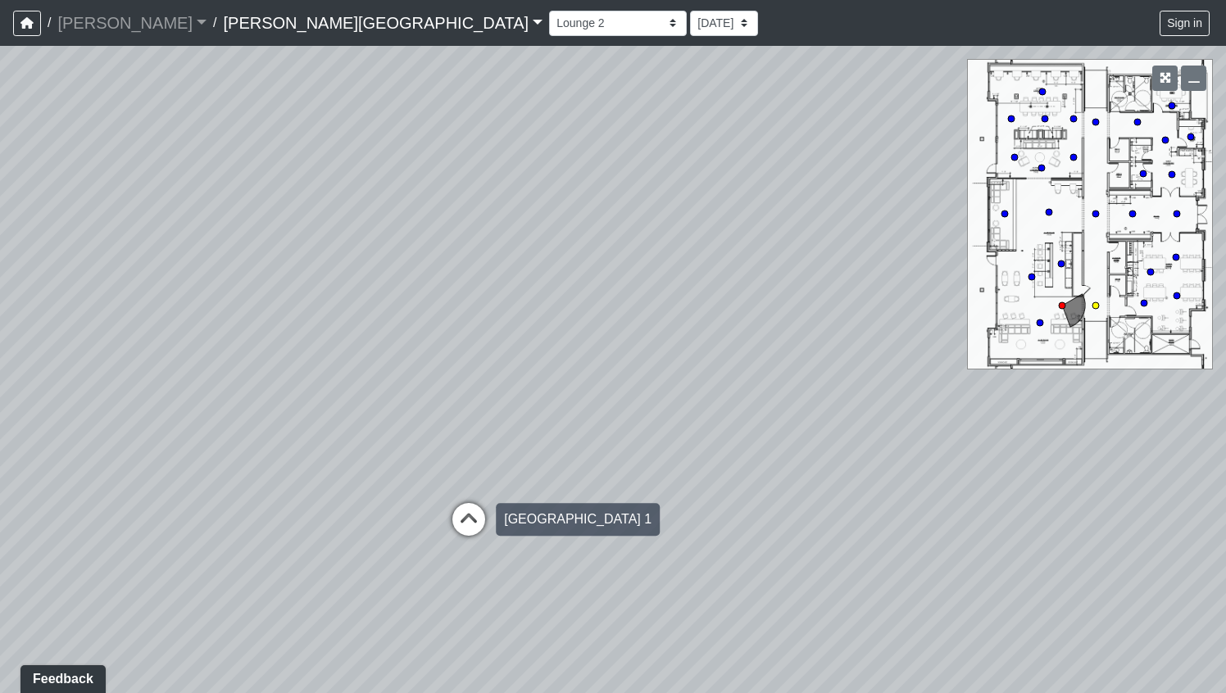
click at [474, 509] on icon at bounding box center [468, 527] width 49 height 49
drag, startPoint x: 557, startPoint y: 464, endPoint x: 89, endPoint y: 518, distance: 470.9
click at [89, 518] on div "Loading... Clubroom - Entrance Loading... Entry - Booths Loading... Hallway 3 L…" at bounding box center [613, 369] width 1226 height 647
drag, startPoint x: 669, startPoint y: 492, endPoint x: 878, endPoint y: 388, distance: 233.4
click at [878, 388] on div "Loading... Clubroom - Entrance Loading... Entry - Booths Loading... Hallway 3 L…" at bounding box center [613, 369] width 1226 height 647
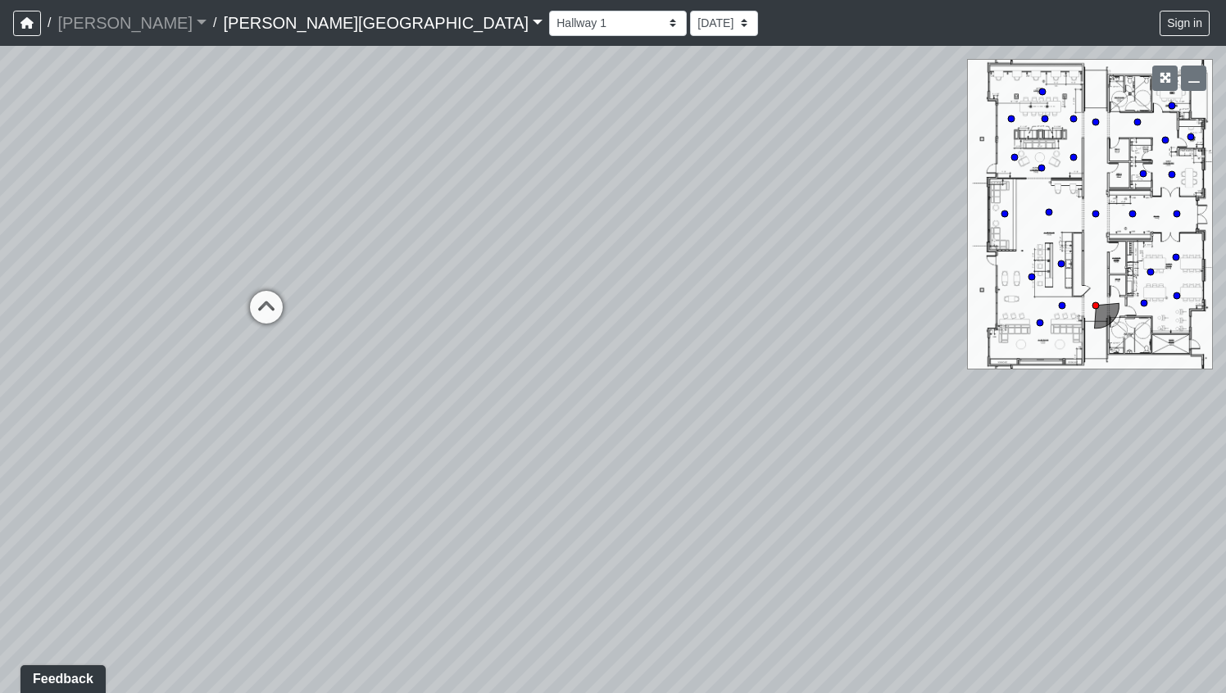
drag, startPoint x: 379, startPoint y: 402, endPoint x: 591, endPoint y: 417, distance: 212.7
click at [587, 417] on div "Loading... Clubroom - Entrance Loading... Entry - Booths Loading... Hallway 3 L…" at bounding box center [613, 369] width 1226 height 647
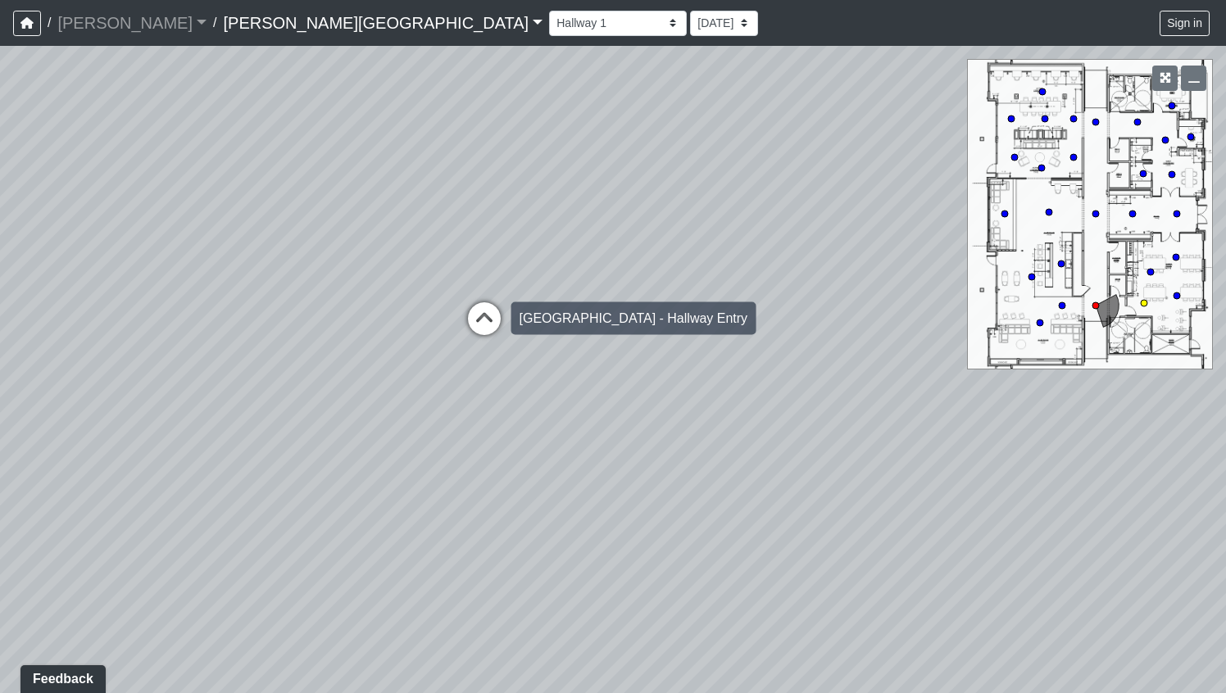
click at [479, 321] on icon at bounding box center [484, 326] width 49 height 49
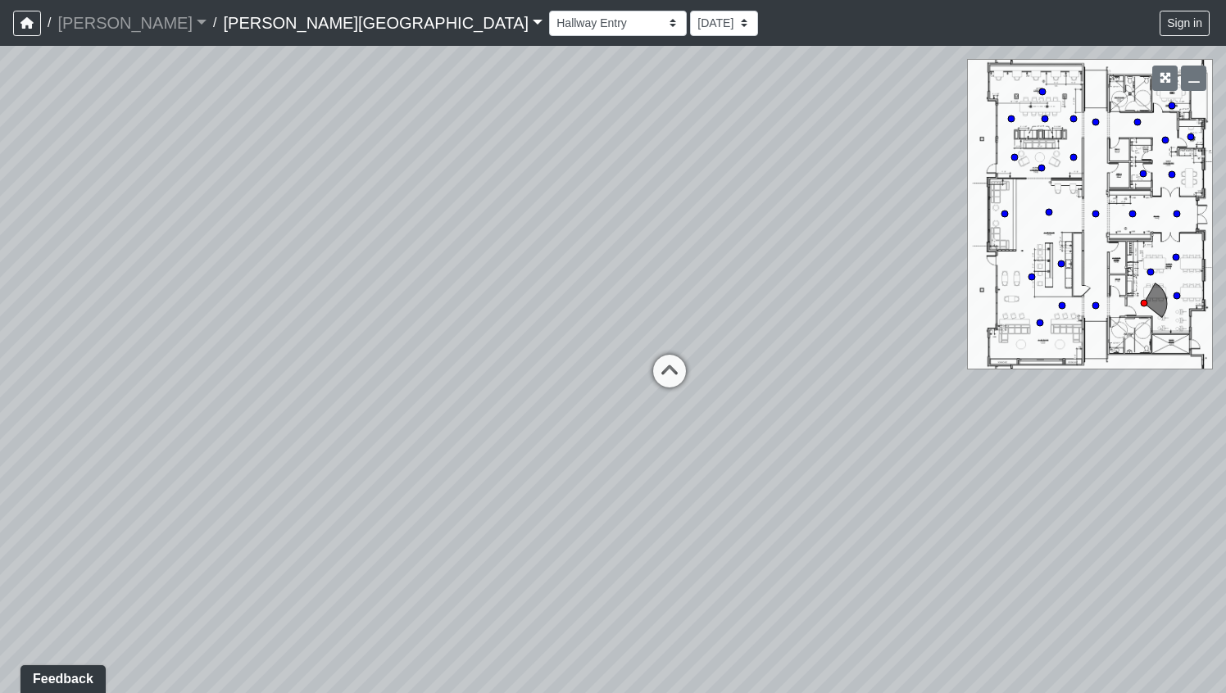
drag, startPoint x: 495, startPoint y: 413, endPoint x: 841, endPoint y: 267, distance: 376.0
click at [841, 267] on div "Loading... Clubroom - Entrance Loading... Entry - Booths Loading... Hallway 3 L…" at bounding box center [613, 369] width 1226 height 647
drag, startPoint x: 568, startPoint y: 297, endPoint x: 751, endPoint y: 536, distance: 301.0
click at [750, 536] on div "Loading... Clubroom - Entrance Loading... Entry - Booths Loading... Hallway 3 L…" at bounding box center [613, 369] width 1226 height 647
click at [215, 376] on icon at bounding box center [209, 394] width 49 height 49
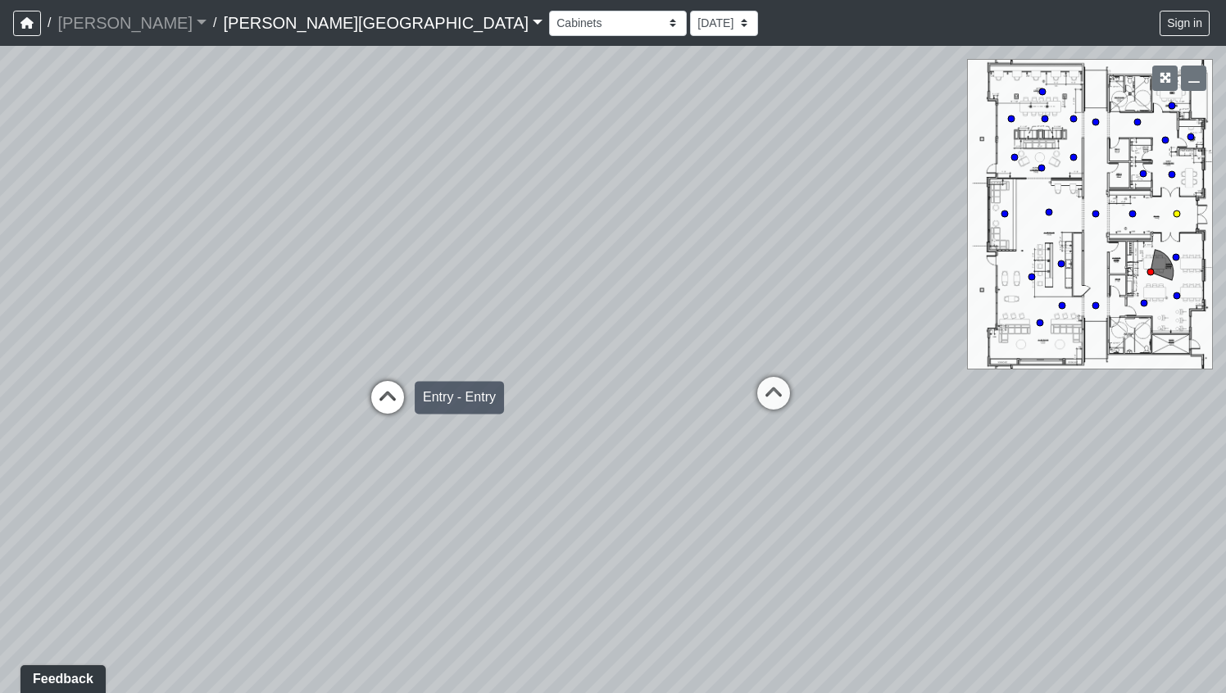
click at [376, 406] on icon at bounding box center [387, 405] width 49 height 49
drag, startPoint x: 340, startPoint y: 410, endPoint x: 737, endPoint y: 347, distance: 402.3
click at [737, 348] on div "Loading... Clubroom - Entrance Loading... Entry - Booths Loading... Hallway 3 L…" at bounding box center [613, 369] width 1226 height 647
drag, startPoint x: 397, startPoint y: 386, endPoint x: 397, endPoint y: 409, distance: 23.0
click at [402, 391] on div "Loading... Clubroom - Entrance Loading... Entry - Booths Loading... Hallway 3 L…" at bounding box center [613, 369] width 1226 height 647
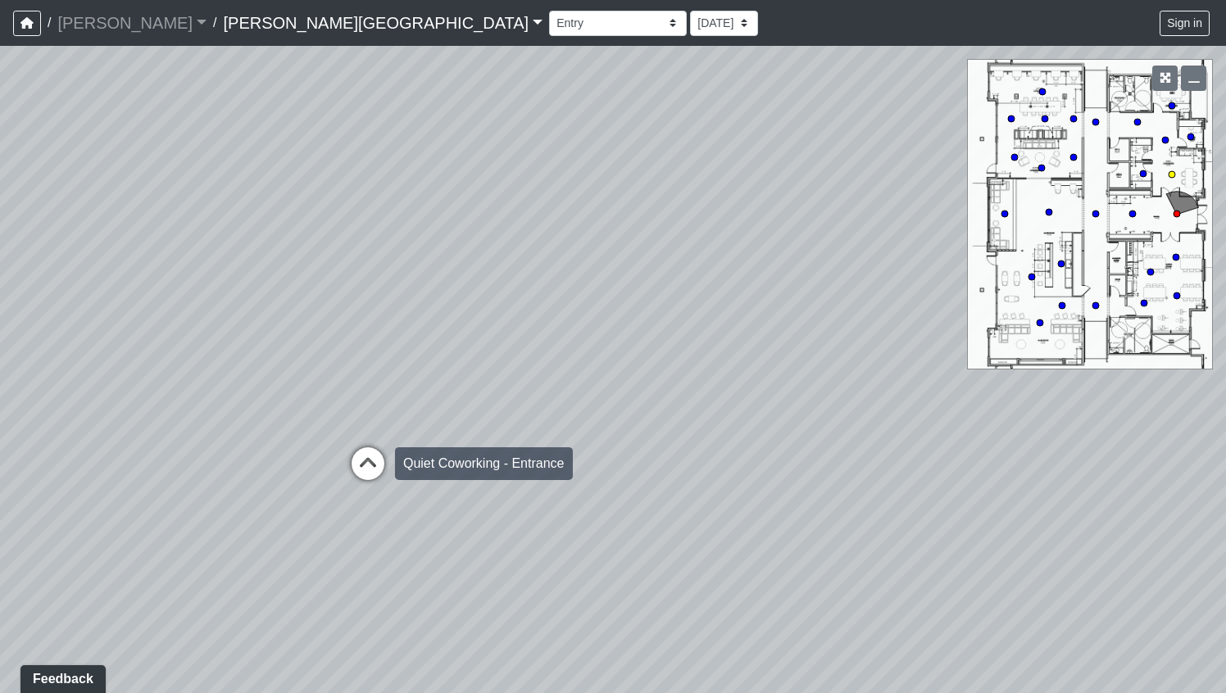
click at [361, 453] on icon at bounding box center [367, 471] width 49 height 49
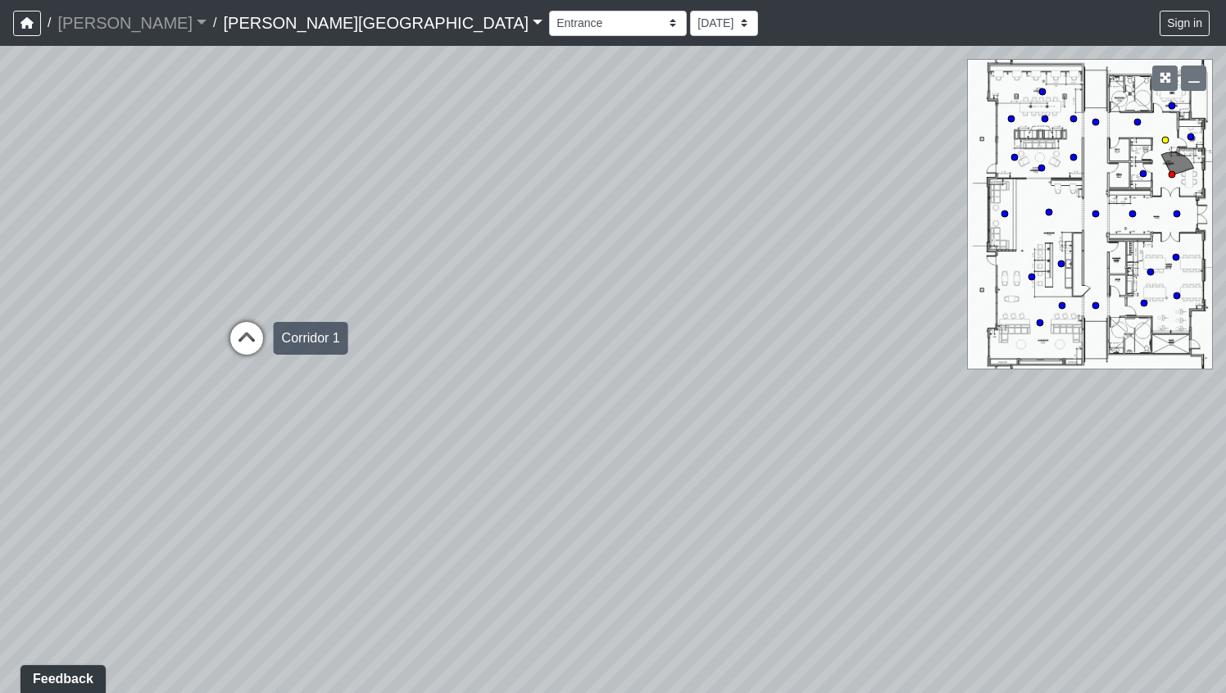
click at [239, 339] on icon at bounding box center [246, 346] width 49 height 49
drag, startPoint x: 464, startPoint y: 448, endPoint x: 227, endPoint y: 397, distance: 242.2
click at [227, 397] on div "Loading... Clubroom - Entrance Loading... Entry - Booths Loading... Hallway 3 L…" at bounding box center [613, 369] width 1226 height 647
drag, startPoint x: 438, startPoint y: 411, endPoint x: 174, endPoint y: 424, distance: 264.9
click at [174, 424] on div "Loading... Clubroom - Entrance Loading... Entry - Booths Loading... Hallway 3 L…" at bounding box center [613, 369] width 1226 height 647
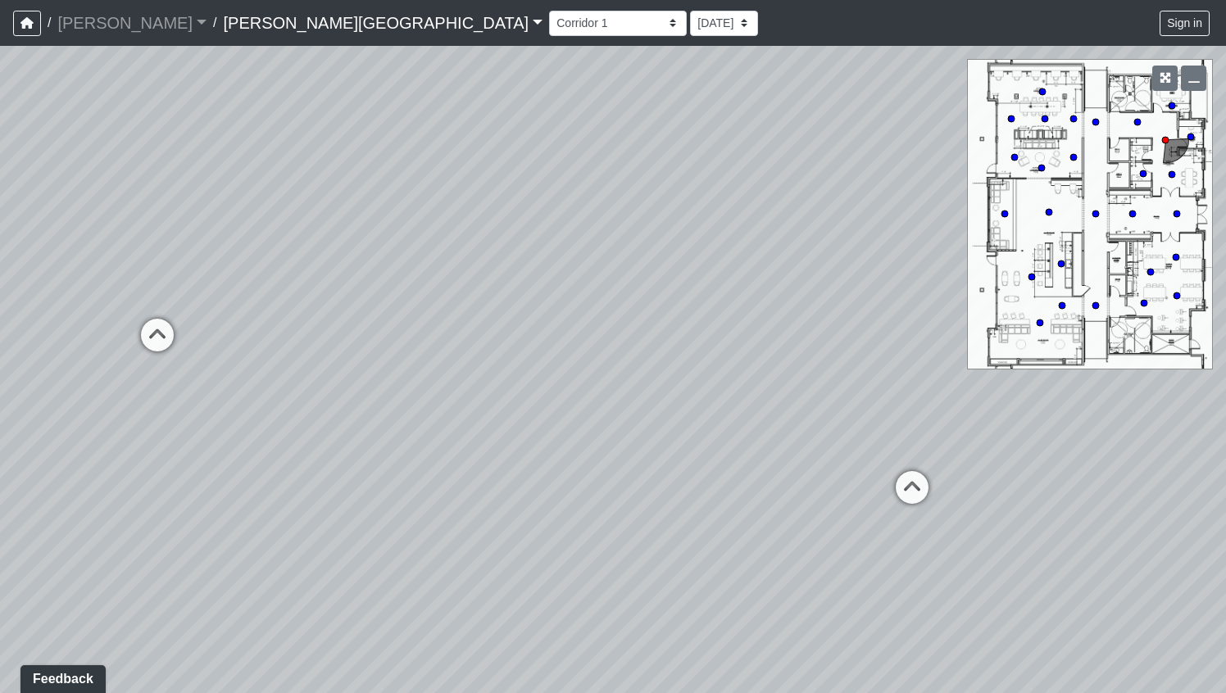
drag, startPoint x: 405, startPoint y: 419, endPoint x: 3, endPoint y: 440, distance: 402.0
click at [3, 440] on div "Loading... Clubroom - Entrance Loading... Entry - Booths Loading... Hallway 3 L…" at bounding box center [613, 369] width 1226 height 647
drag, startPoint x: 384, startPoint y: 361, endPoint x: 0, endPoint y: 382, distance: 384.8
click at [0, 385] on div "Loading... Clubroom - Entrance Loading... Entry - Booths Loading... Hallway 3 L…" at bounding box center [613, 369] width 1226 height 647
click at [551, 460] on icon at bounding box center [542, 470] width 49 height 49
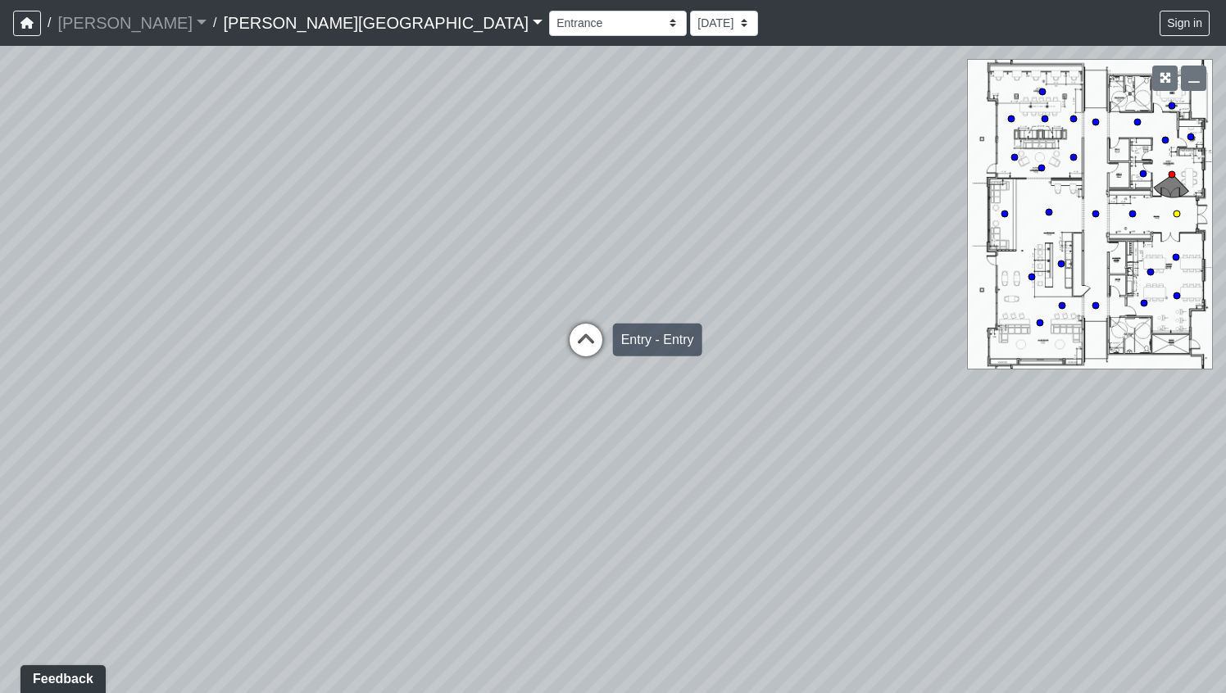
click at [577, 340] on icon at bounding box center [585, 348] width 49 height 49
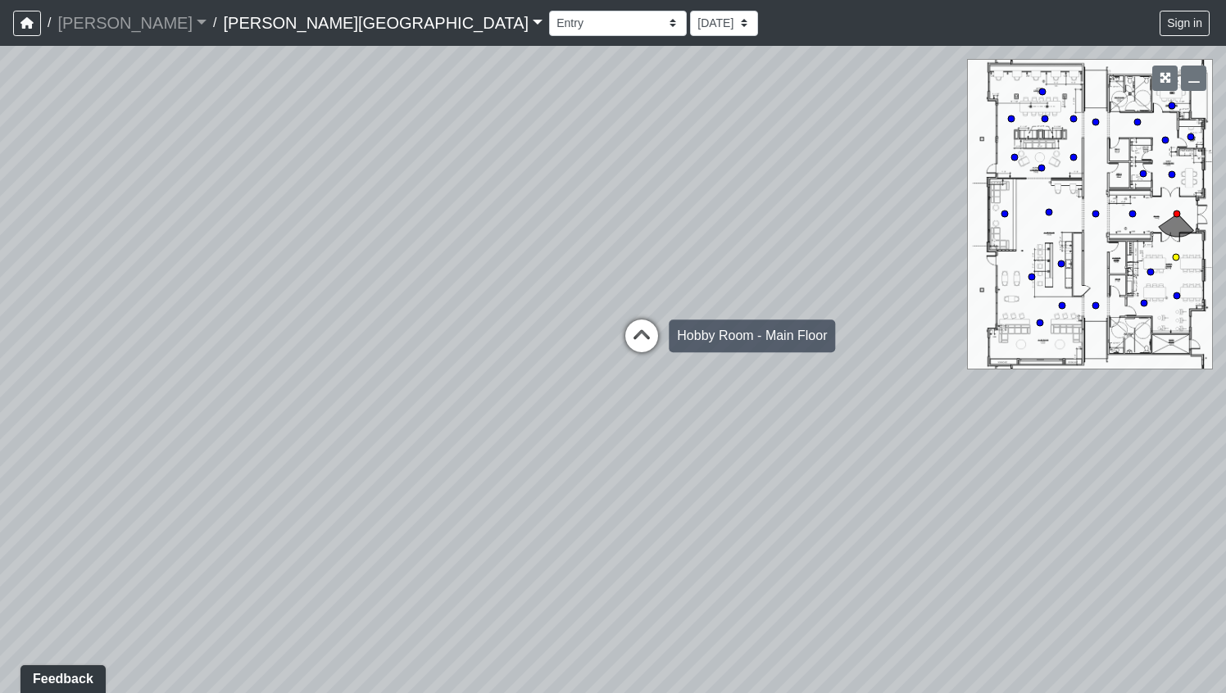
click at [632, 333] on icon at bounding box center [641, 344] width 49 height 49
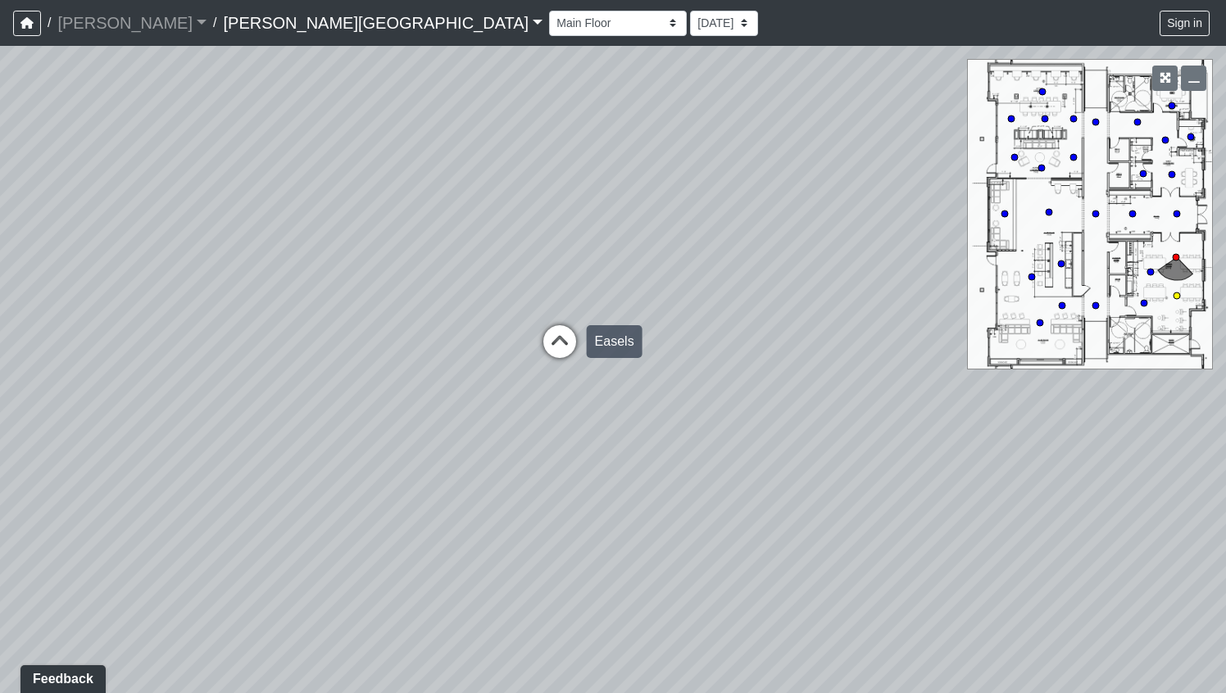
click at [568, 346] on icon at bounding box center [559, 349] width 49 height 49
drag, startPoint x: 874, startPoint y: 490, endPoint x: 279, endPoint y: 385, distance: 604.0
click at [279, 385] on div "Loading... Clubroom - Entrance Loading... Entry - Booths Loading... Hallway 3 L…" at bounding box center [613, 369] width 1226 height 647
drag, startPoint x: 580, startPoint y: 415, endPoint x: 664, endPoint y: 351, distance: 106.4
click at [658, 370] on div "Loading... Clubroom - Entrance Loading... Entry - Booths Loading... Hallway 3 L…" at bounding box center [613, 369] width 1226 height 647
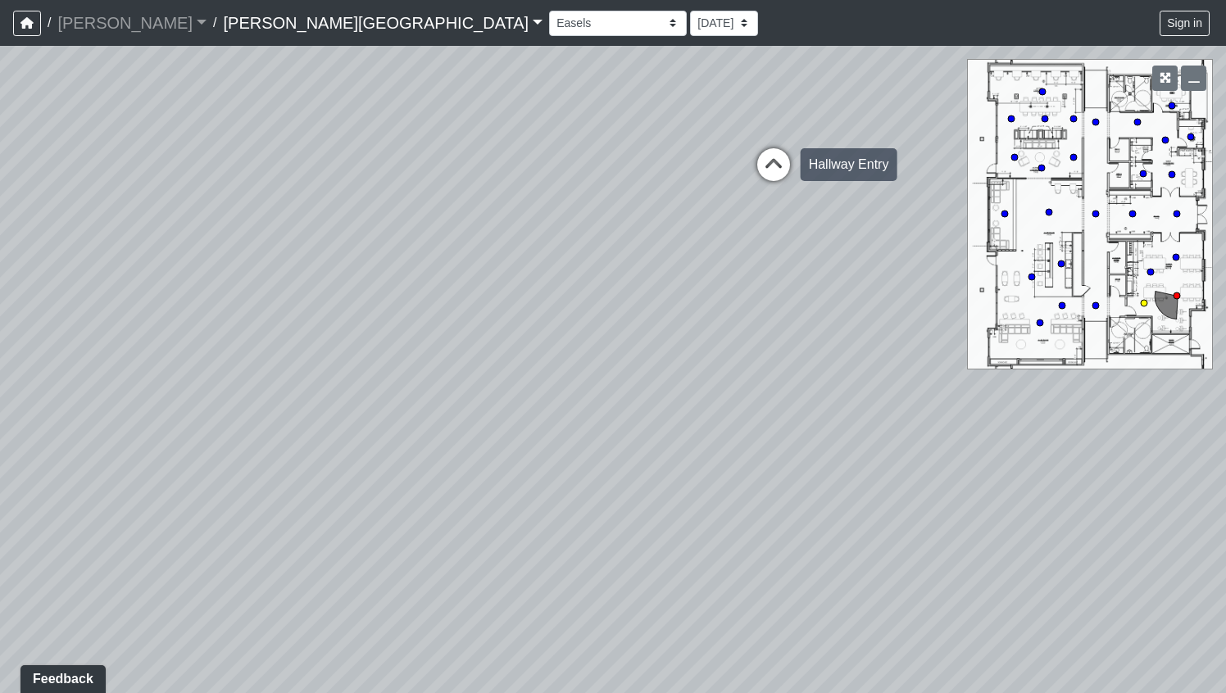
click at [784, 157] on icon at bounding box center [773, 172] width 49 height 49
drag, startPoint x: 847, startPoint y: 363, endPoint x: 499, endPoint y: 523, distance: 383.1
click at [499, 523] on div "Loading... Clubroom - Entrance Loading... Entry - Booths Loading... Hallway 3 L…" at bounding box center [613, 369] width 1226 height 647
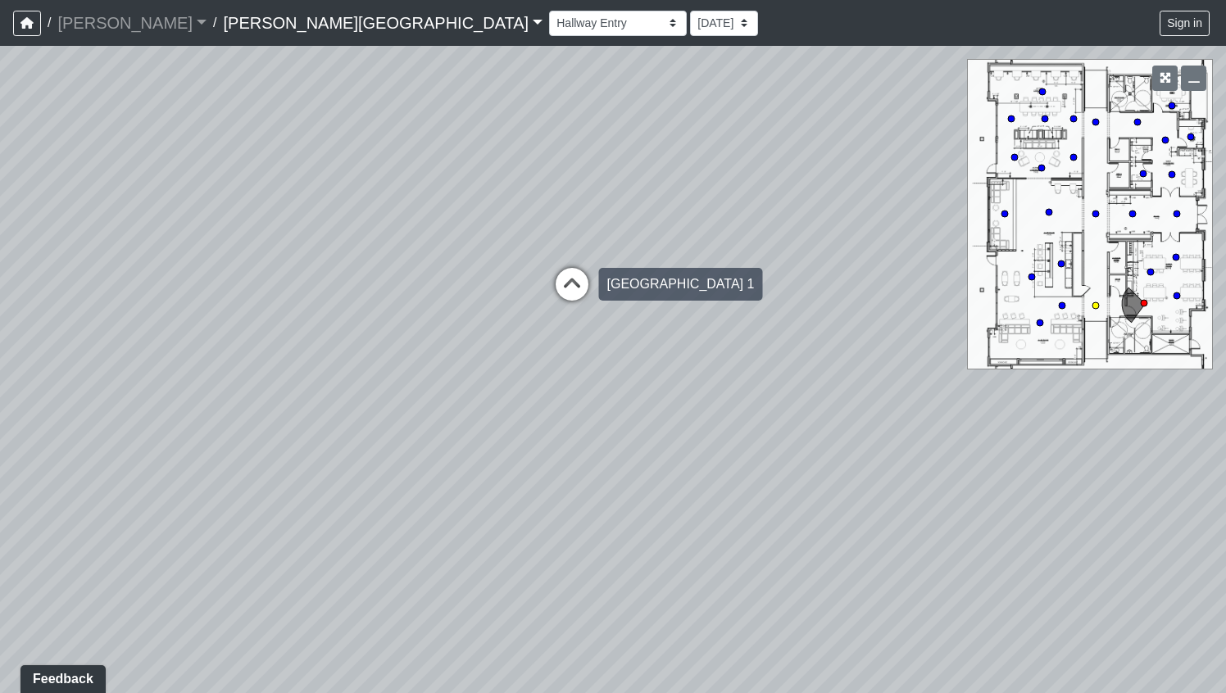
click at [574, 284] on icon at bounding box center [571, 292] width 49 height 49
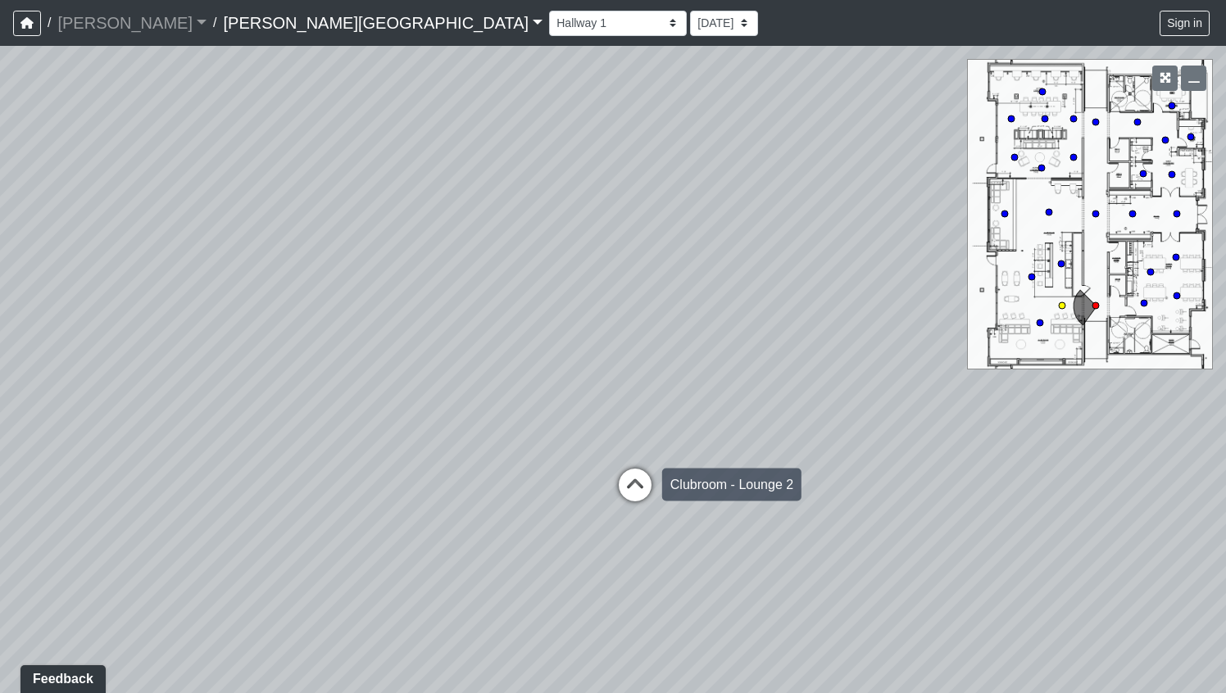
click at [636, 490] on icon at bounding box center [634, 493] width 49 height 49
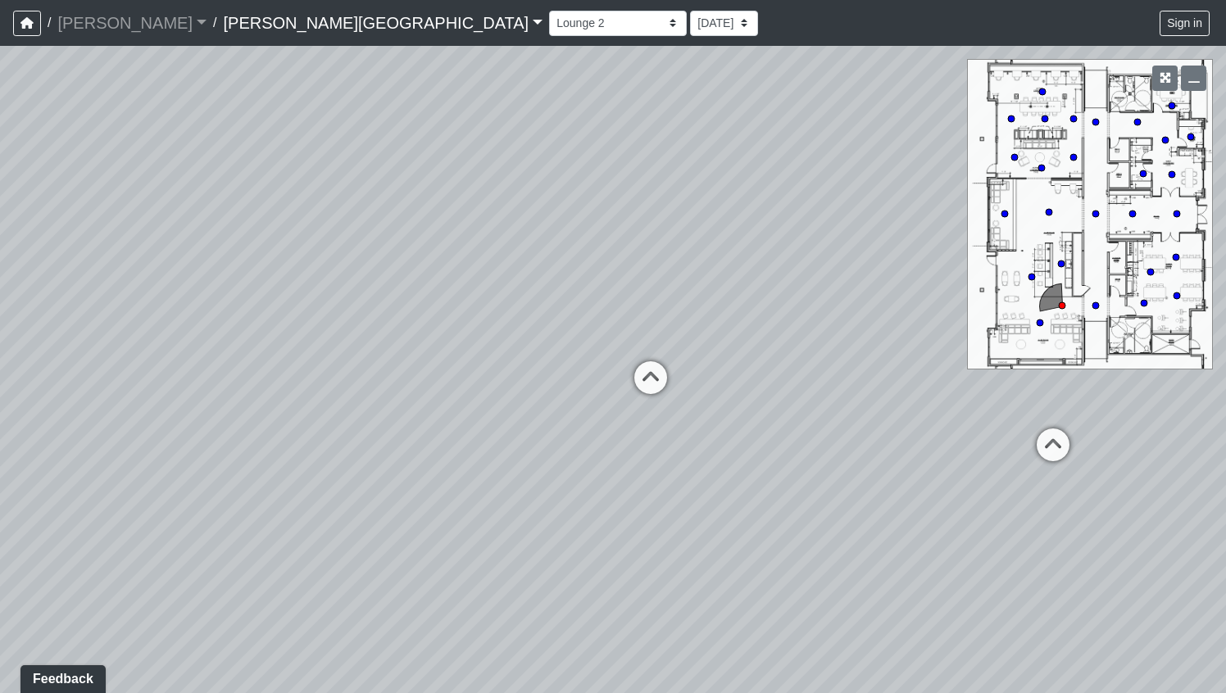
drag, startPoint x: 925, startPoint y: 523, endPoint x: 469, endPoint y: 456, distance: 461.3
click at [468, 456] on div "Loading... Clubroom - Entrance Loading... Entry - Booths Loading... Hallway 3 L…" at bounding box center [613, 369] width 1226 height 647
click at [637, 381] on icon at bounding box center [647, 380] width 49 height 49
drag, startPoint x: 787, startPoint y: 361, endPoint x: 283, endPoint y: 338, distance: 505.2
click at [283, 338] on div "Loading... Clubroom - Entrance Loading... Entry - Booths Loading... Hallway 3 L…" at bounding box center [613, 369] width 1226 height 647
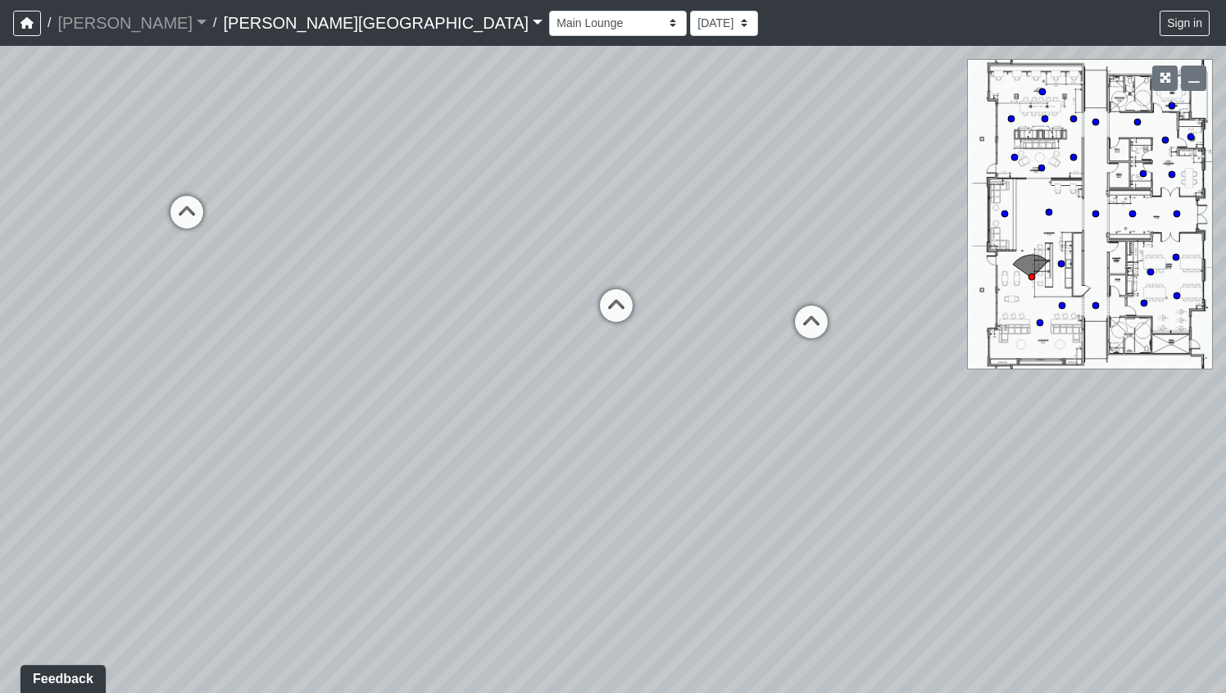
drag, startPoint x: 420, startPoint y: 306, endPoint x: 304, endPoint y: 321, distance: 117.4
click at [304, 321] on div "Loading... Clubroom - Entrance Loading... Entry - Booths Loading... Hallway 3 L…" at bounding box center [613, 369] width 1226 height 647
click at [535, 314] on icon at bounding box center [534, 329] width 49 height 49
drag, startPoint x: 799, startPoint y: 250, endPoint x: 228, endPoint y: 264, distance: 571.2
click at [228, 264] on div "Loading... Clubroom - Entrance Loading... Entry - Booths Loading... Hallway 3 L…" at bounding box center [613, 369] width 1226 height 647
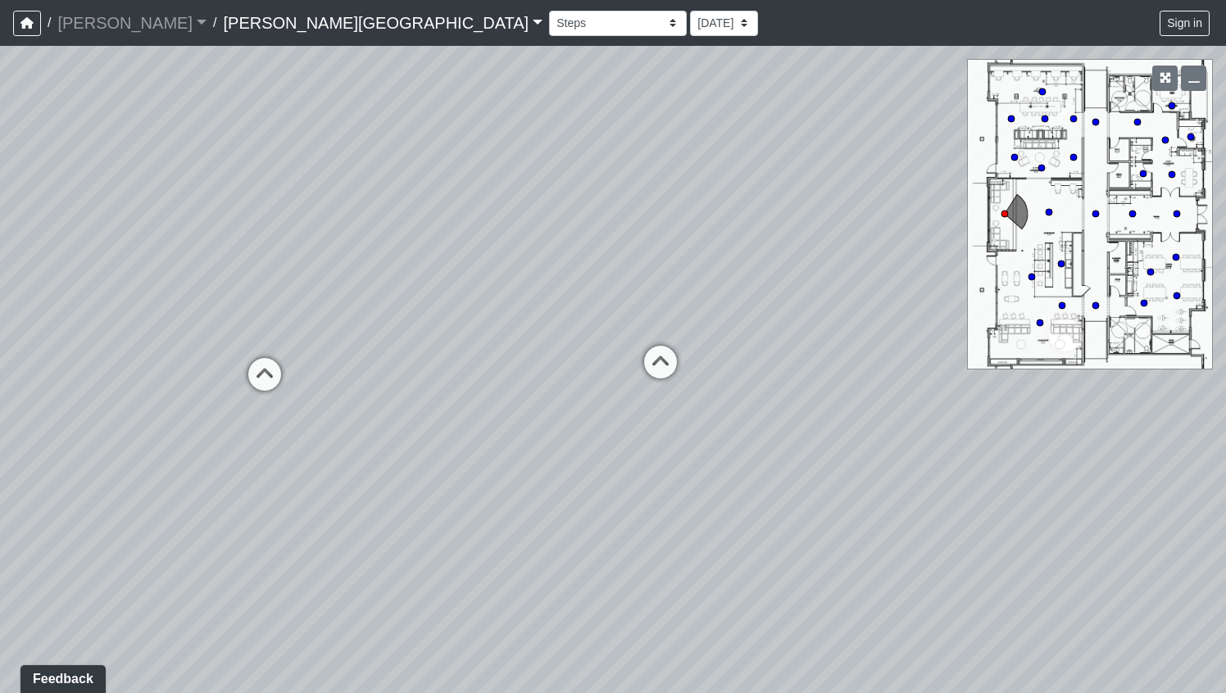
drag, startPoint x: 575, startPoint y: 283, endPoint x: 338, endPoint y: 281, distance: 237.6
click at [338, 281] on div "Loading... Clubroom - Entrance Loading... Entry - Booths Loading... Hallway 3 L…" at bounding box center [613, 369] width 1226 height 647
click at [559, 351] on icon at bounding box center [558, 366] width 49 height 49
drag, startPoint x: 565, startPoint y: 284, endPoint x: 586, endPoint y: 327, distance: 47.3
click at [589, 332] on div "Loading... Clubroom - Entrance Loading... Entry - Booths Loading... Hallway 3 L…" at bounding box center [613, 369] width 1226 height 647
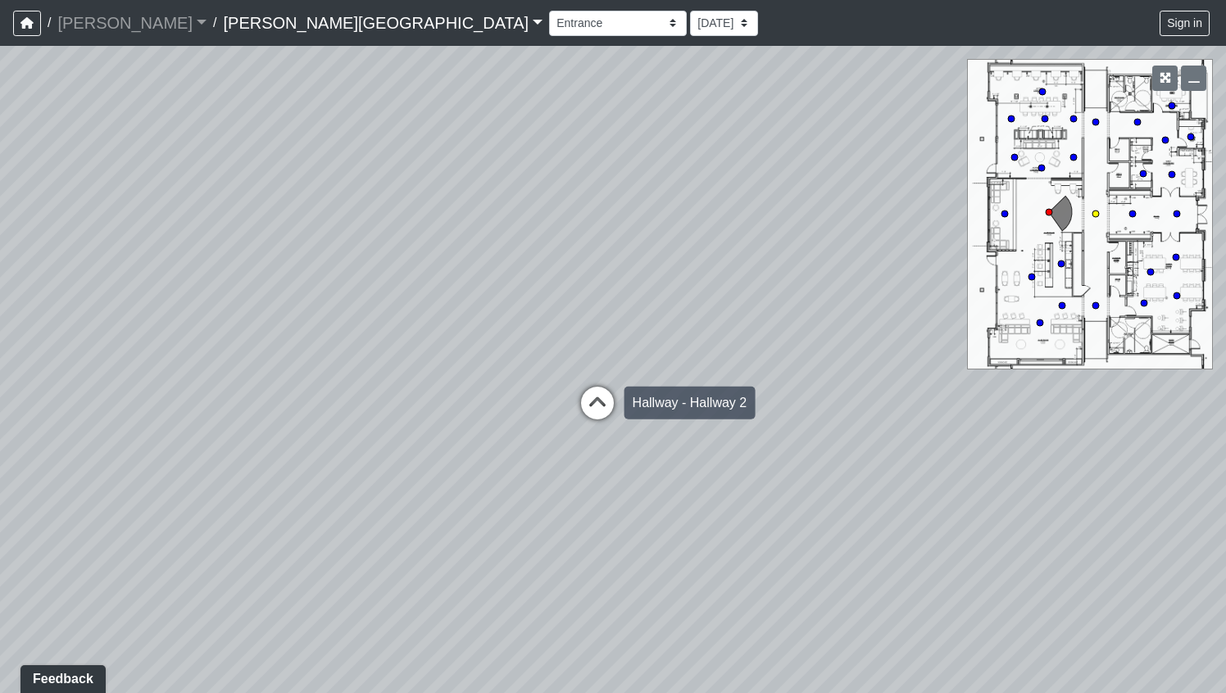
click at [585, 403] on icon at bounding box center [597, 411] width 49 height 49
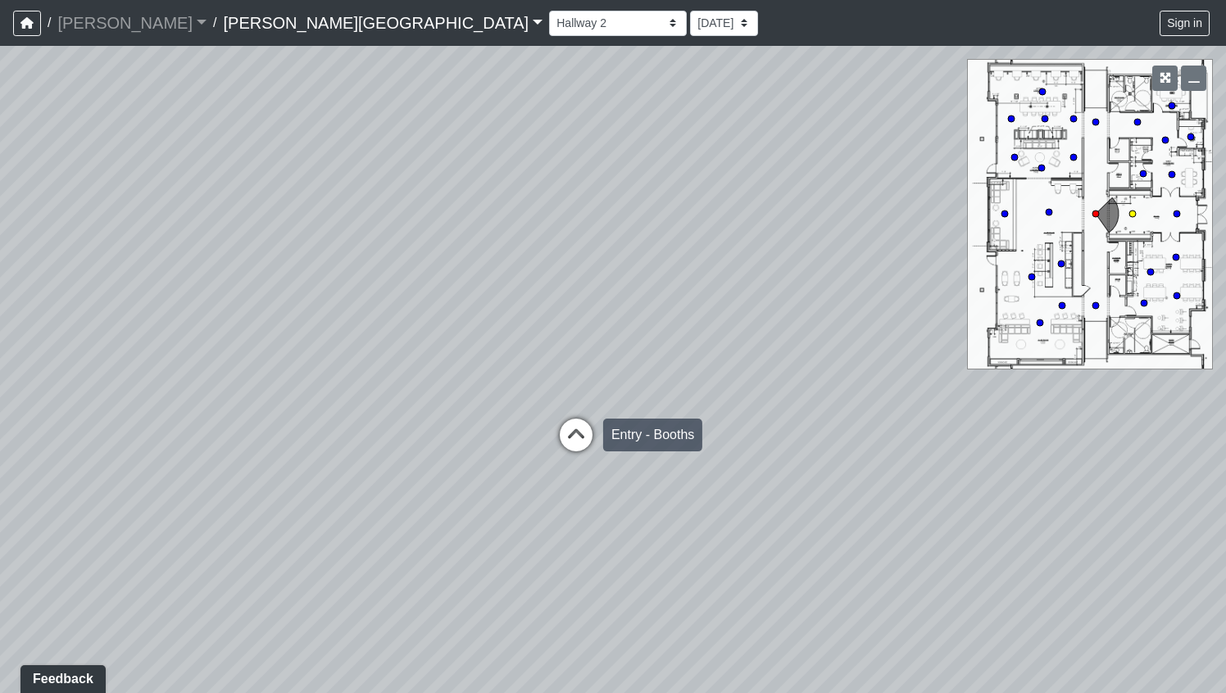
click at [571, 438] on icon at bounding box center [575, 443] width 49 height 49
drag, startPoint x: 555, startPoint y: 475, endPoint x: 556, endPoint y: 249, distance: 226.1
click at [543, 249] on div "Loading... Clubroom - Entrance Loading... Entry - Booths Loading... Hallway 3 L…" at bounding box center [613, 369] width 1226 height 647
drag, startPoint x: 575, startPoint y: 498, endPoint x: 581, endPoint y: 227, distance: 271.3
click at [581, 227] on div "Loading... Clubroom - Entrance Loading... Entry - Booths Loading... Hallway 3 L…" at bounding box center [613, 369] width 1226 height 647
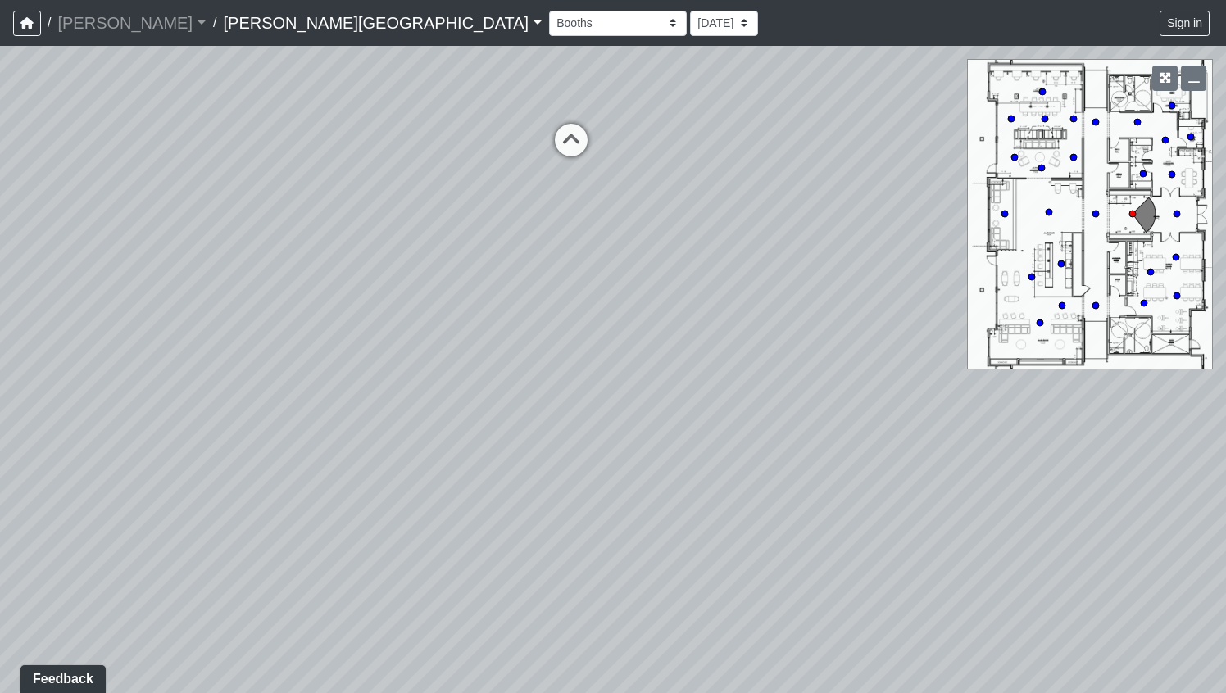
drag, startPoint x: 581, startPoint y: 227, endPoint x: 595, endPoint y: 569, distance: 341.9
click at [596, 569] on div "Loading... Clubroom - Entrance Loading... Entry - Booths Loading... Hallway 3 L…" at bounding box center [613, 369] width 1226 height 647
click at [575, 161] on icon at bounding box center [570, 159] width 49 height 49
select select "jjYrwuVTQNM22FbxVCQ1FR"
